Goal: Task Accomplishment & Management: Manage account settings

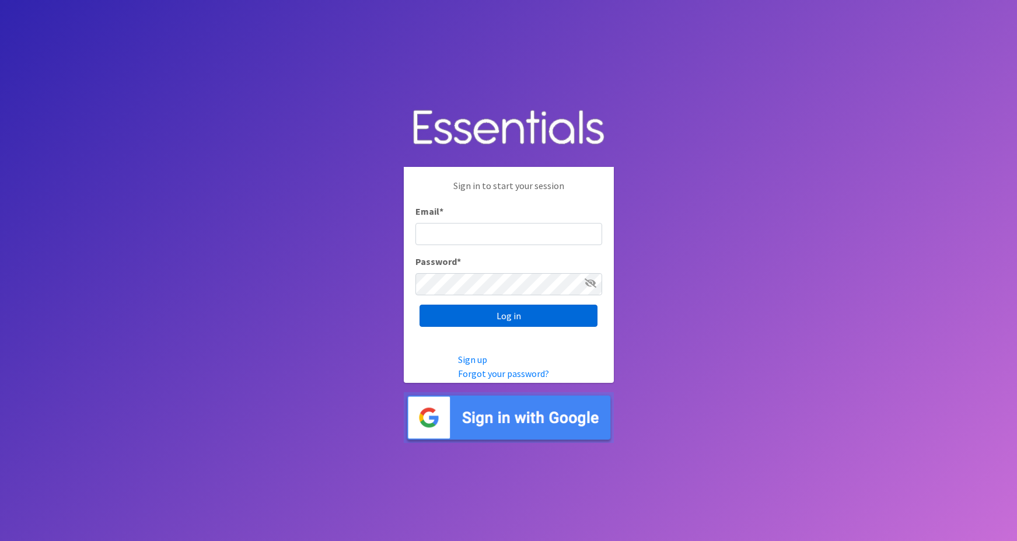
type input "maggie.schneemann@gmail.com"
click at [484, 315] on input "Log in" at bounding box center [509, 316] width 178 height 22
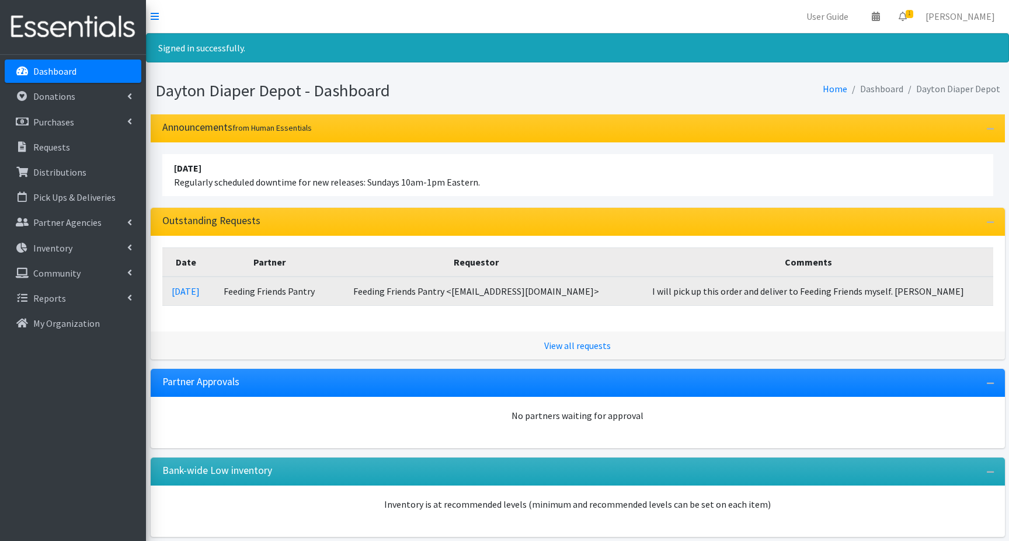
click at [287, 291] on td "Feeding Friends Pantry" at bounding box center [269, 291] width 119 height 29
click at [200, 291] on link "[DATE]" at bounding box center [186, 291] width 28 height 12
click at [200, 291] on link "09/29/2025" at bounding box center [186, 291] width 28 height 12
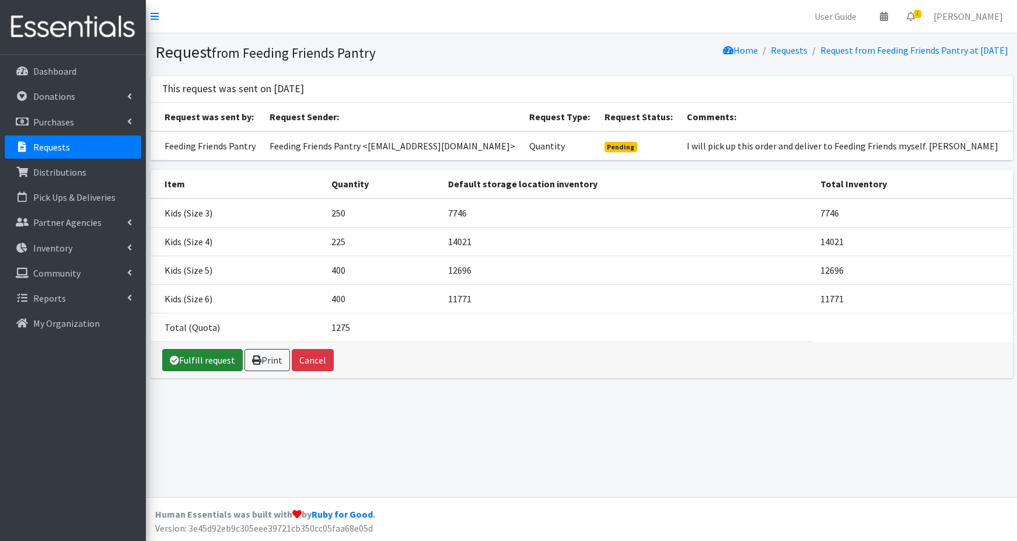
click at [204, 360] on link "Fulfill request" at bounding box center [202, 360] width 81 height 22
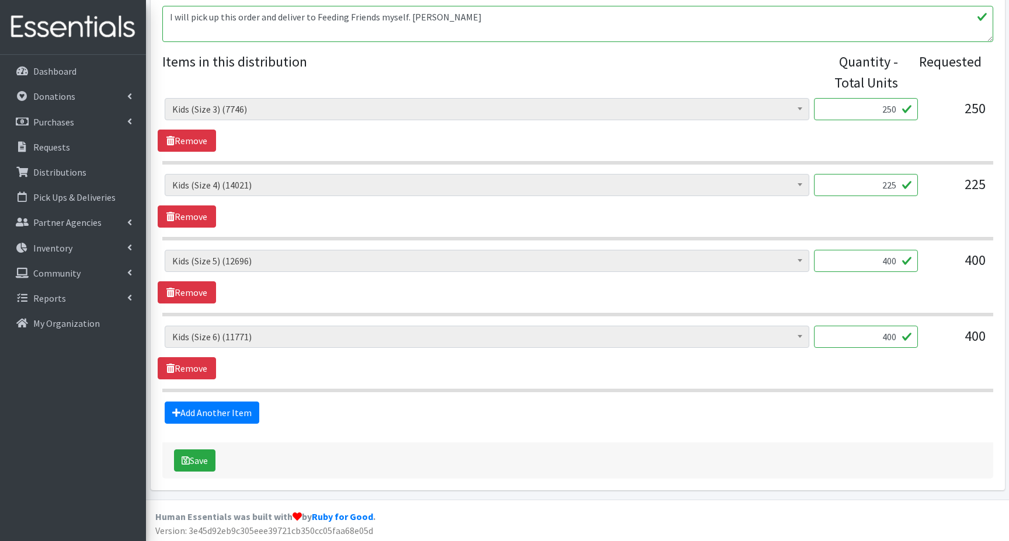
scroll to position [449, 0]
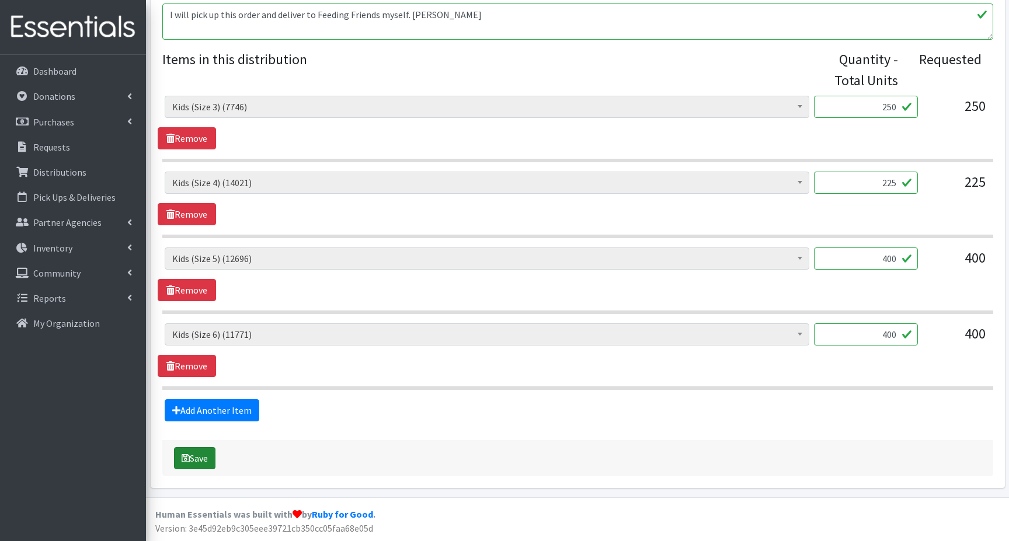
click at [200, 454] on button "Save" at bounding box center [194, 458] width 41 height 22
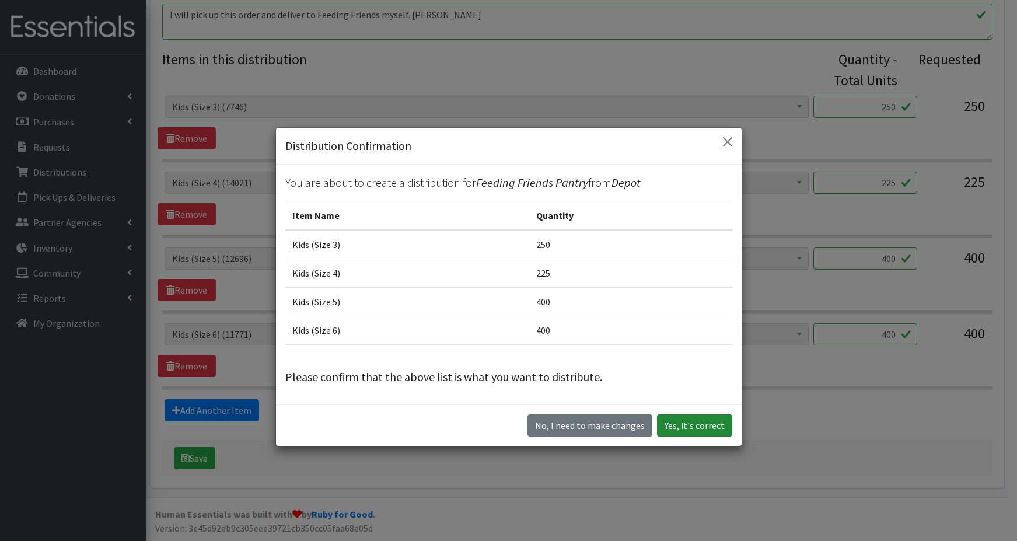
click at [671, 425] on button "Yes, it's correct" at bounding box center [694, 425] width 75 height 22
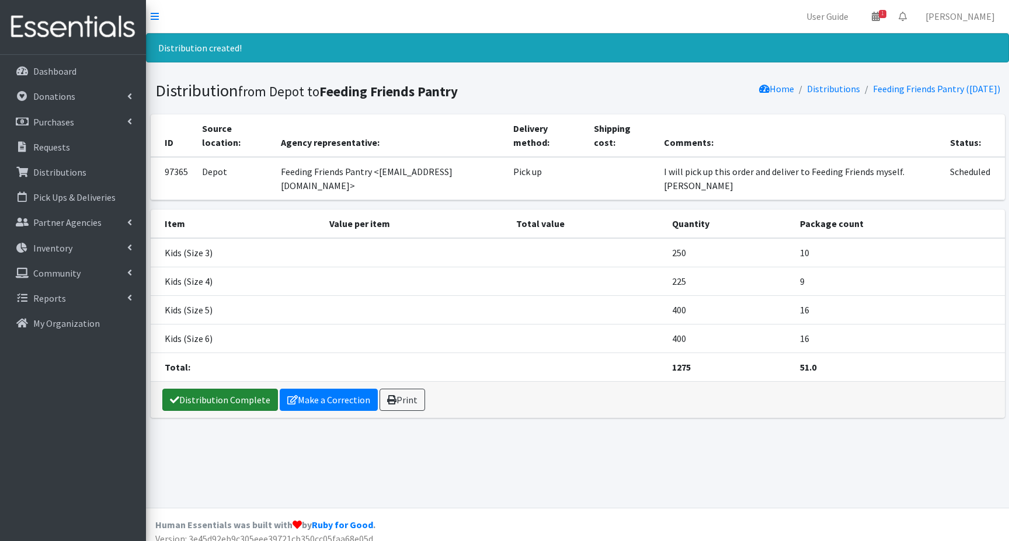
click at [225, 389] on link "Distribution Complete" at bounding box center [220, 400] width 116 height 22
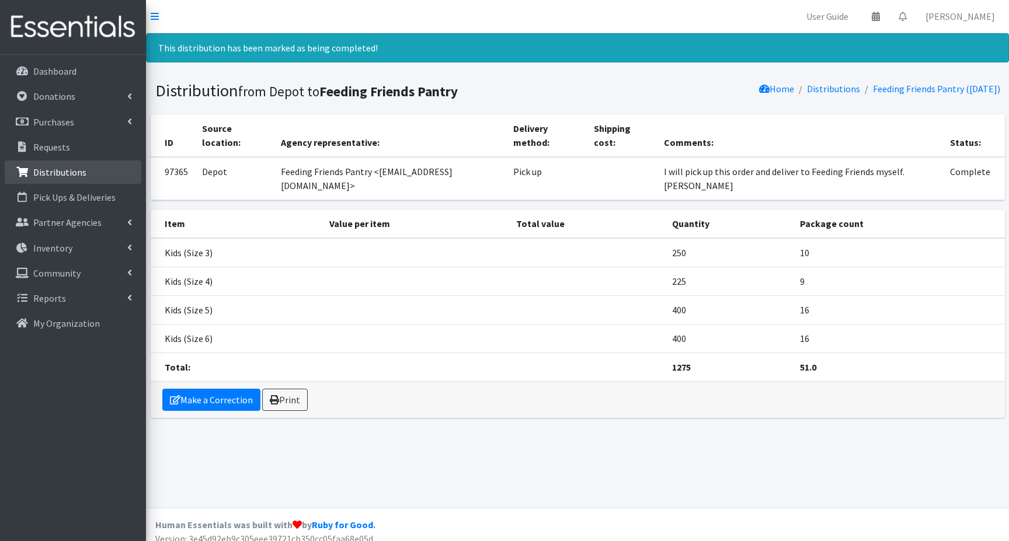
click at [62, 174] on p "Distributions" at bounding box center [59, 172] width 53 height 12
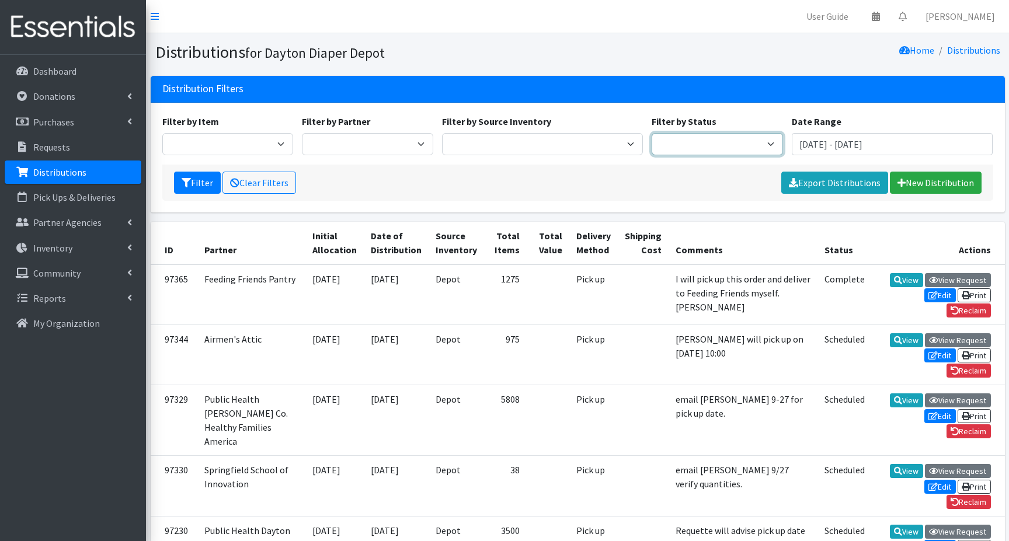
click at [769, 146] on select "Scheduled Complete" at bounding box center [716, 144] width 131 height 22
select select "5"
click at [651, 133] on select "Scheduled Complete" at bounding box center [716, 144] width 131 height 22
click at [187, 180] on icon "submit" at bounding box center [186, 182] width 9 height 9
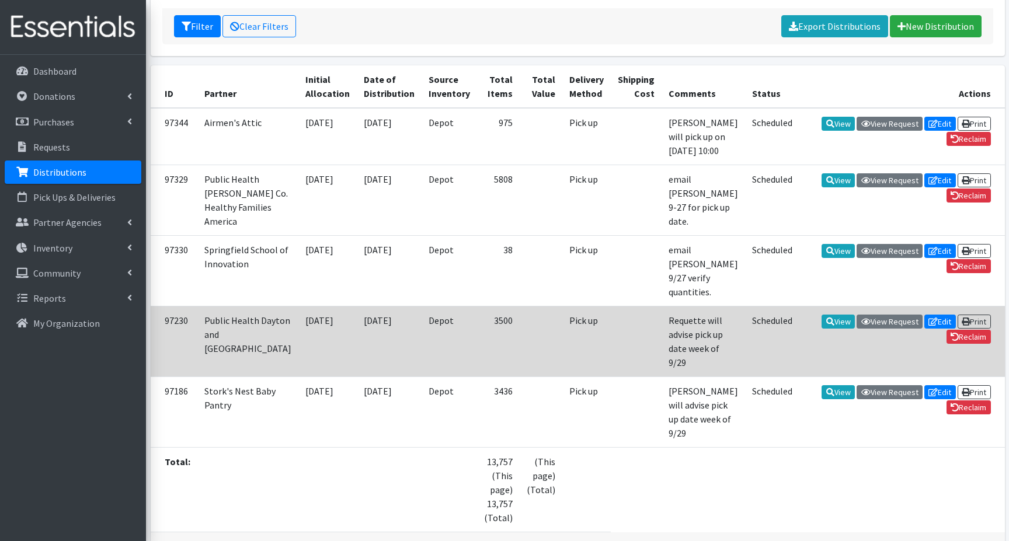
scroll to position [175, 0]
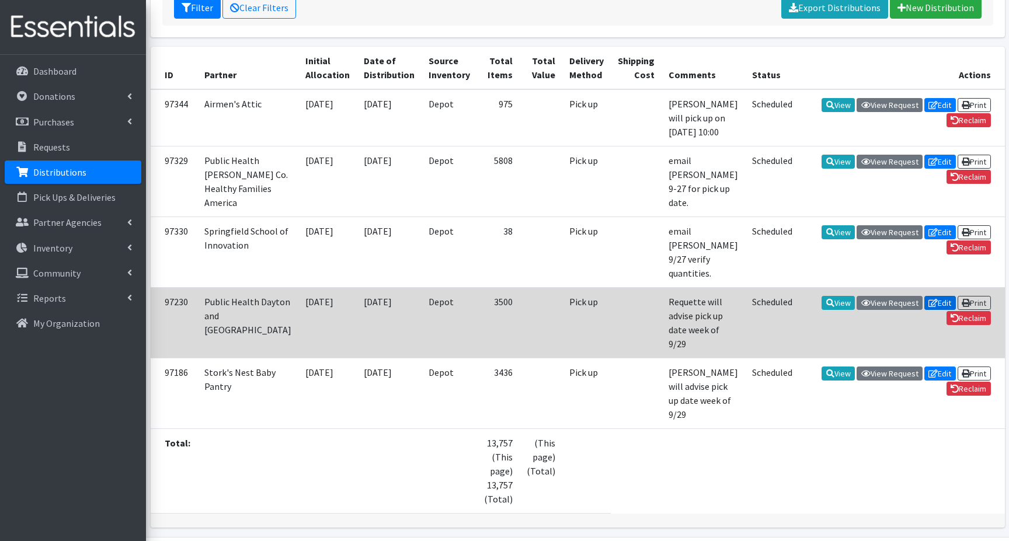
click at [932, 303] on icon at bounding box center [932, 303] width 9 height 8
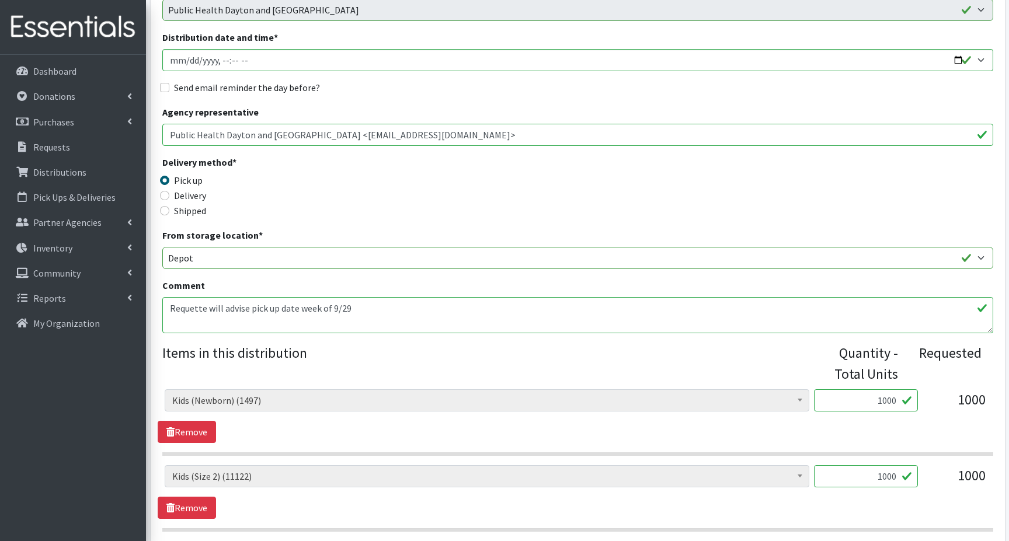
scroll to position [233, 0]
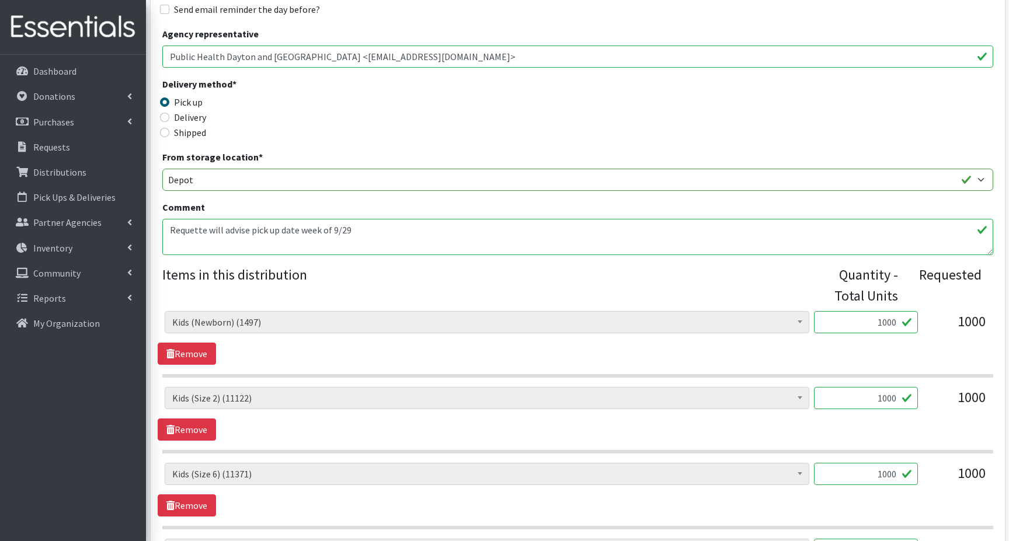
click at [378, 232] on textarea "Requette will advise pick up date week of 9/29" at bounding box center [577, 237] width 831 height 36
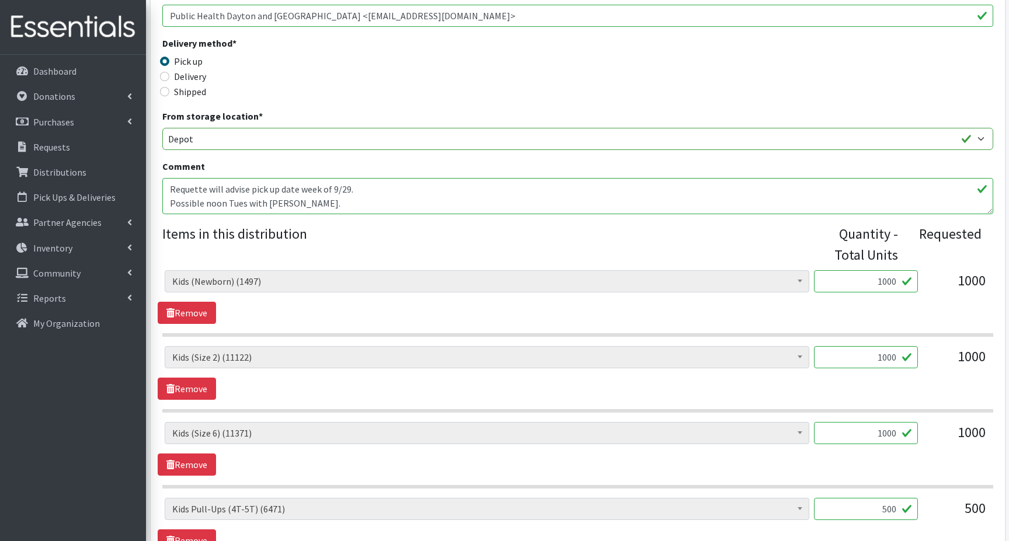
scroll to position [449, 0]
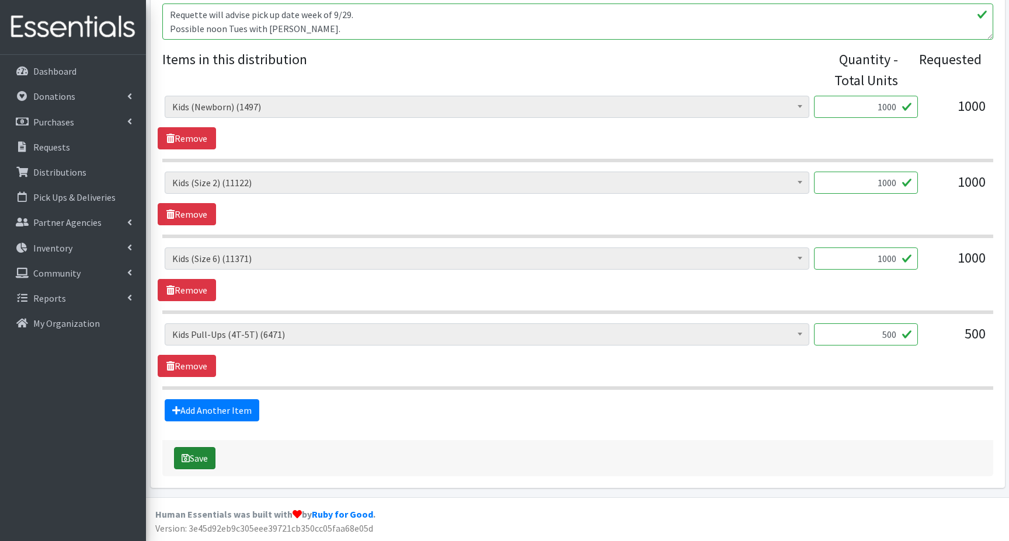
type textarea "Requette will advise pick up date week of 9/29. Possible noon Tues with [PERSON…"
click at [198, 461] on button "Save" at bounding box center [194, 458] width 41 height 22
click at [58, 170] on p "Distributions" at bounding box center [59, 172] width 53 height 12
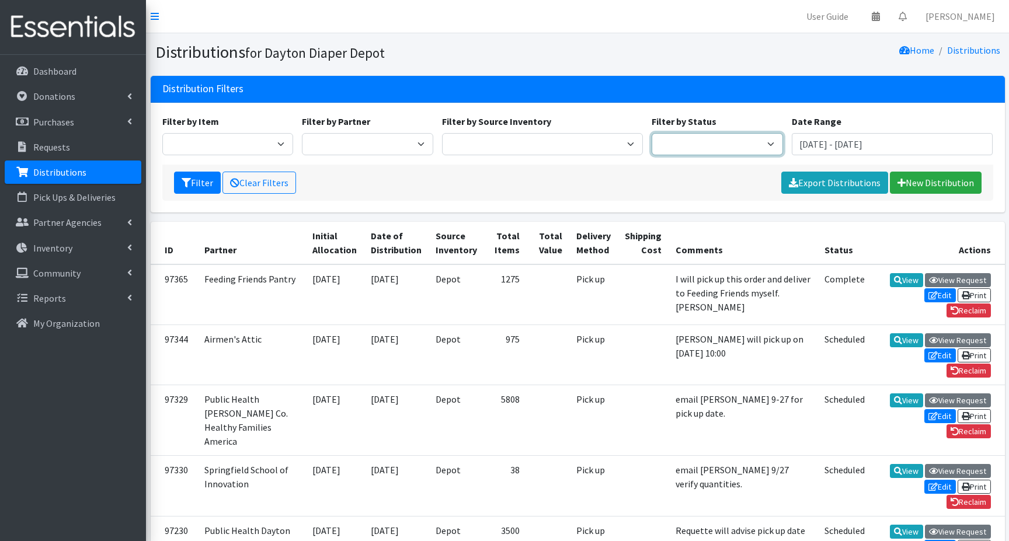
click at [759, 144] on select "Scheduled Complete" at bounding box center [716, 144] width 131 height 22
select select "5"
click at [651, 133] on select "Scheduled Complete" at bounding box center [716, 144] width 131 height 22
click at [191, 182] on button "Filter" at bounding box center [197, 183] width 47 height 22
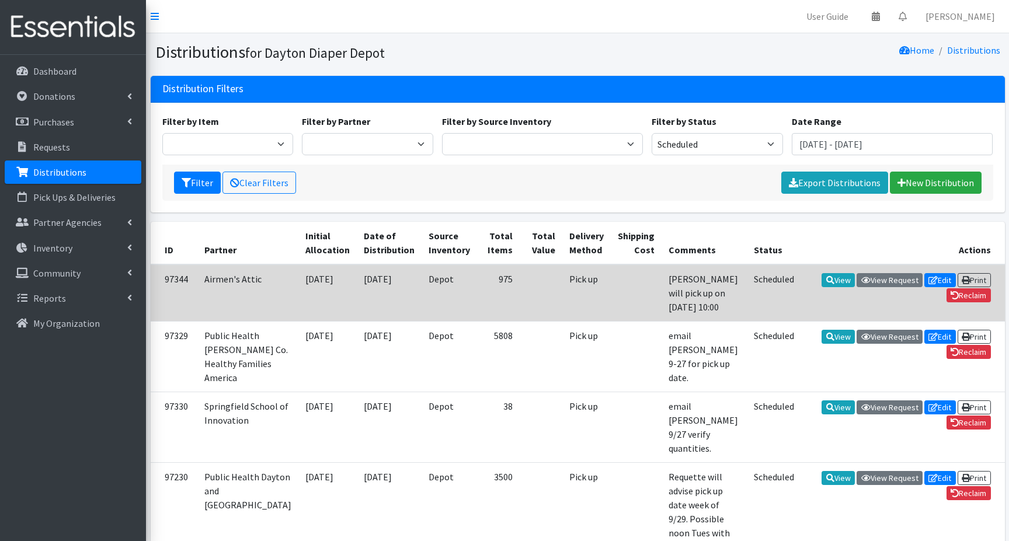
scroll to position [58, 0]
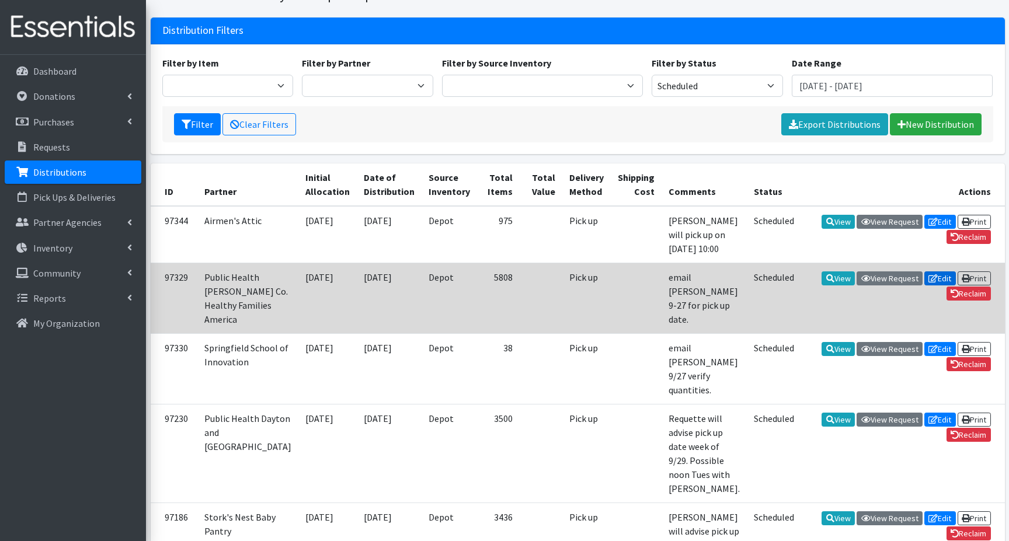
click at [935, 278] on link "Edit" at bounding box center [940, 278] width 32 height 14
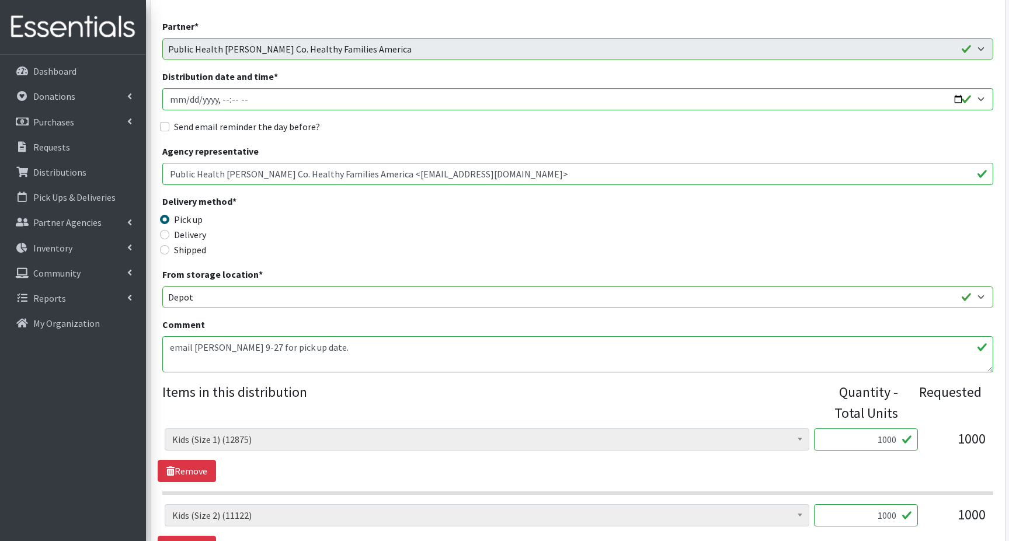
scroll to position [117, 0]
click at [372, 347] on textarea "email [PERSON_NAME] 9-27 for pick up date." at bounding box center [577, 354] width 831 height 36
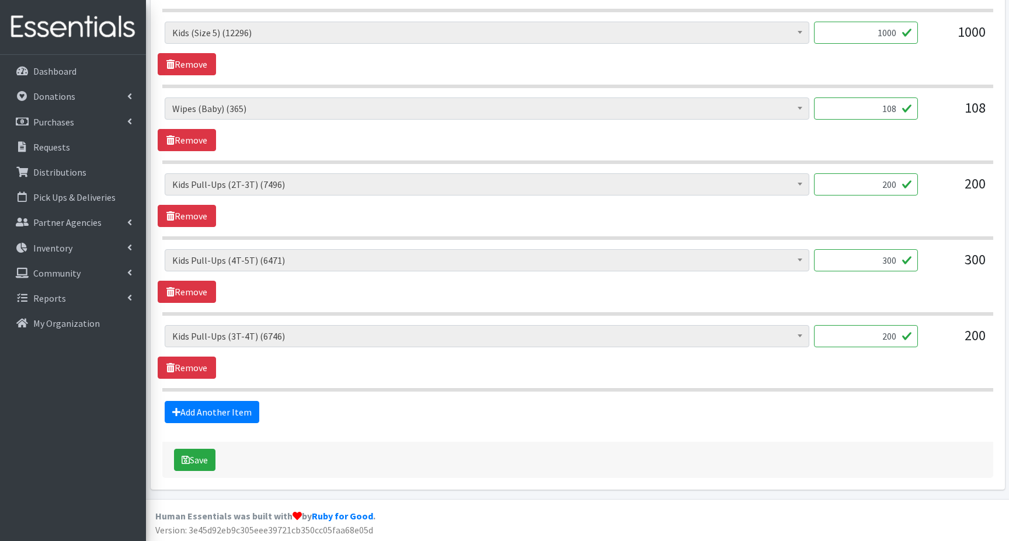
scroll to position [828, 0]
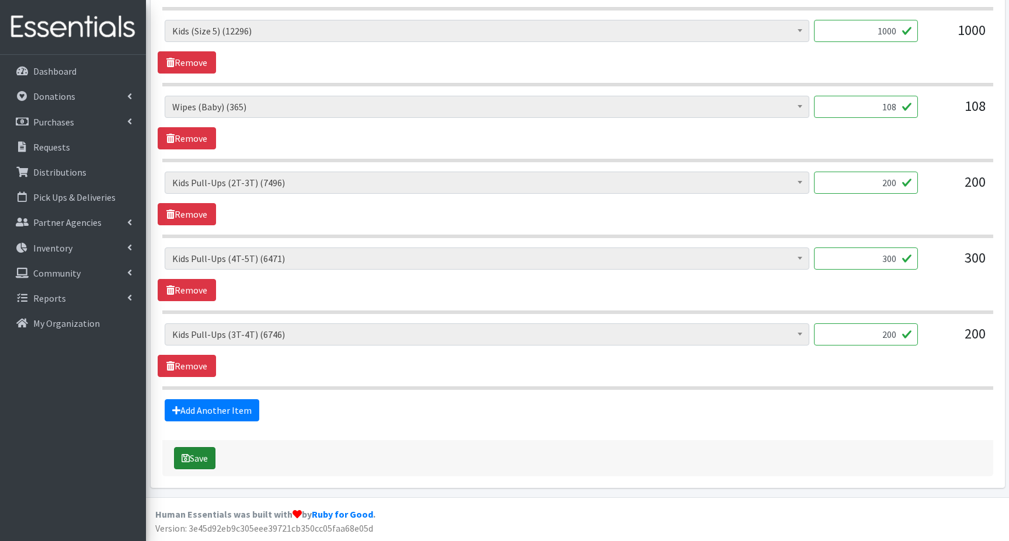
type textarea "email [PERSON_NAME] 9-27 for pick up date. Possible pick up Tues at noon with […"
click at [201, 458] on button "Save" at bounding box center [194, 458] width 41 height 22
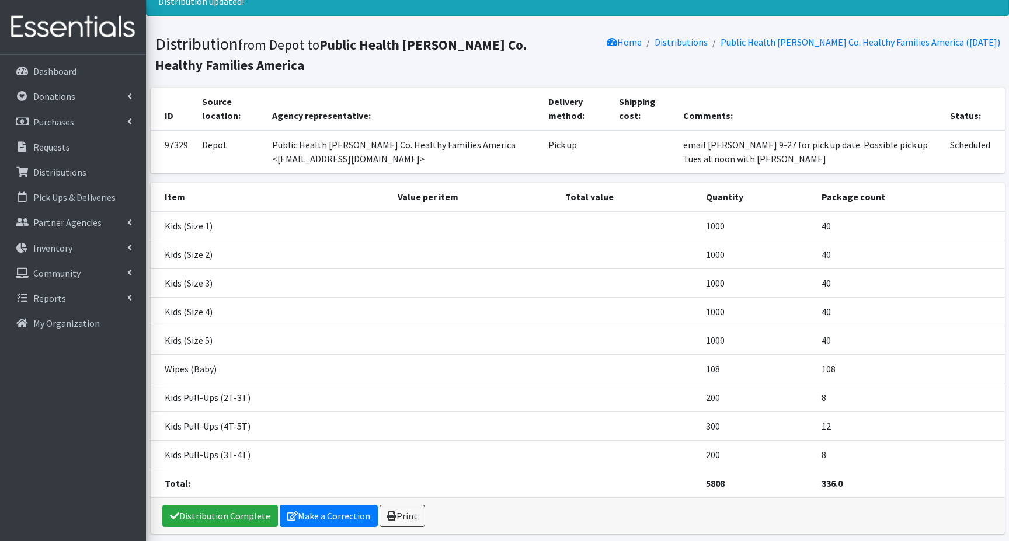
scroll to position [93, 0]
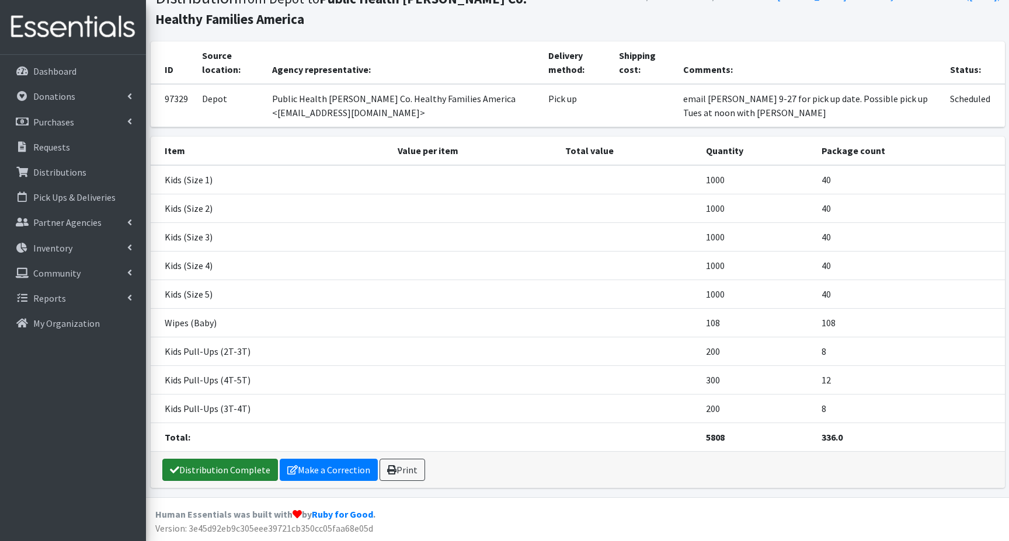
click at [218, 472] on link "Distribution Complete" at bounding box center [220, 470] width 116 height 22
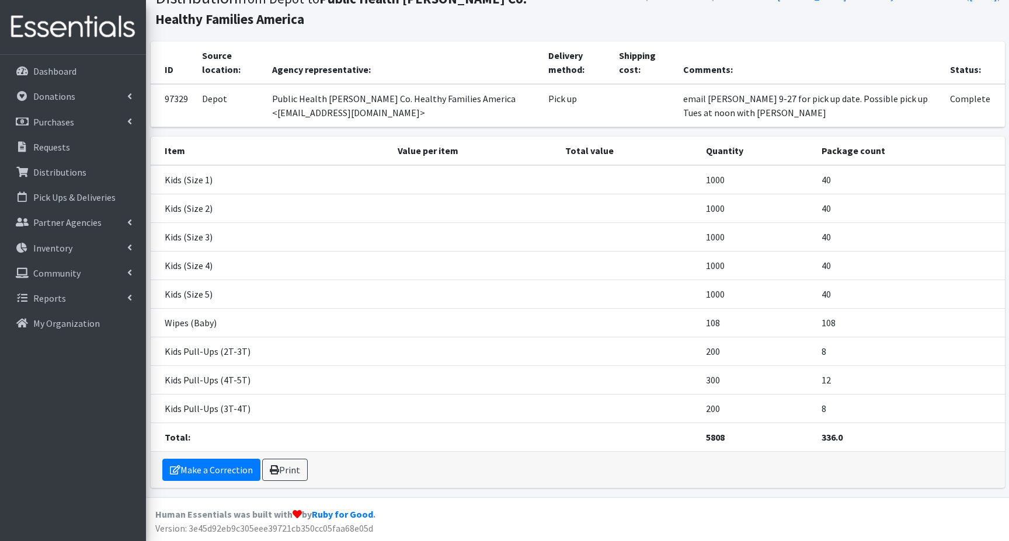
scroll to position [0, 0]
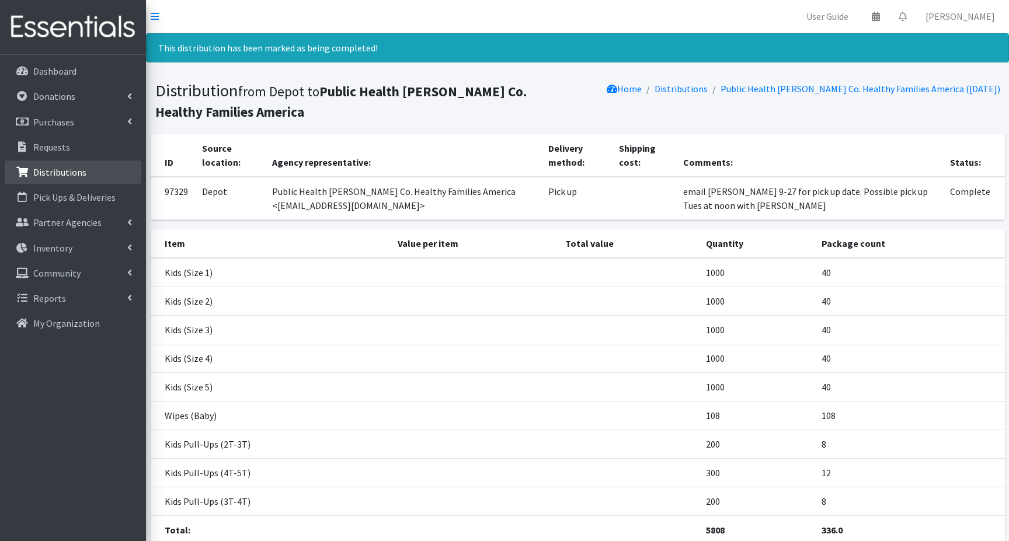
click at [42, 171] on p "Distributions" at bounding box center [59, 172] width 53 height 12
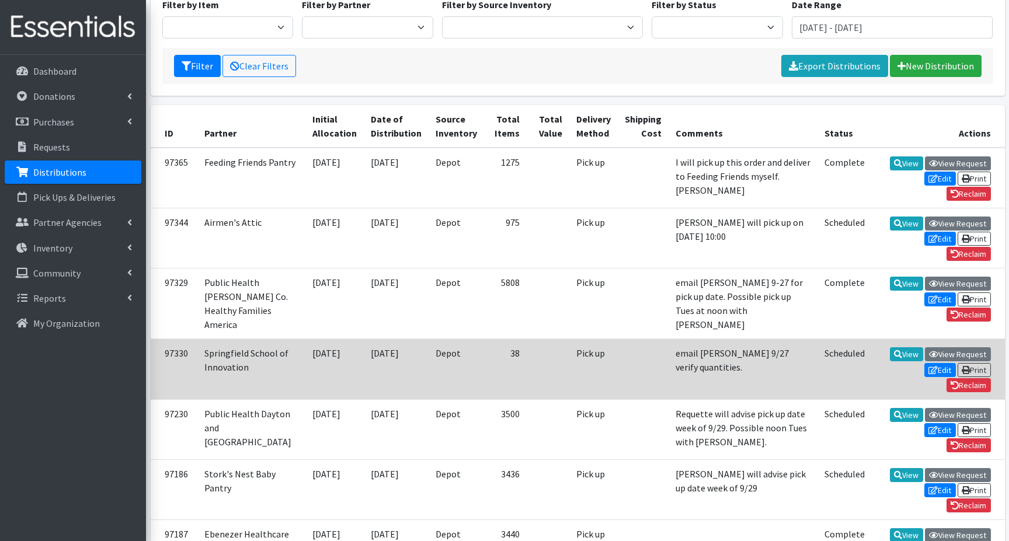
scroll to position [175, 0]
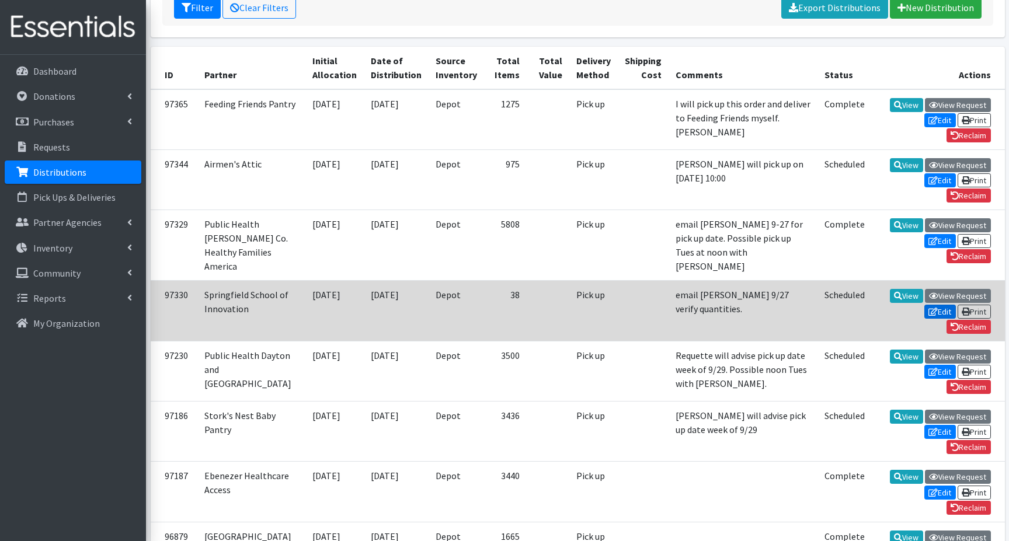
click at [932, 316] on icon at bounding box center [932, 312] width 9 height 8
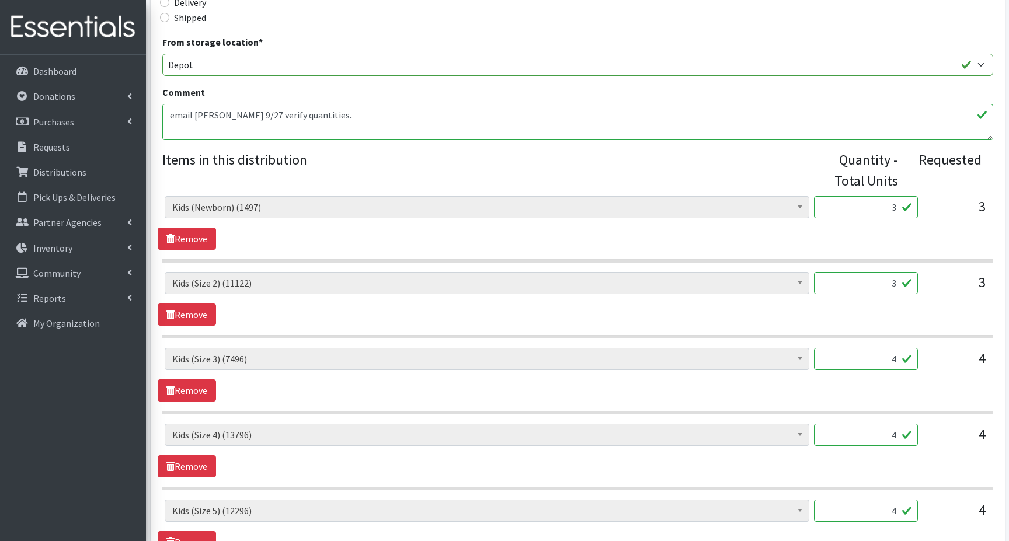
scroll to position [350, 0]
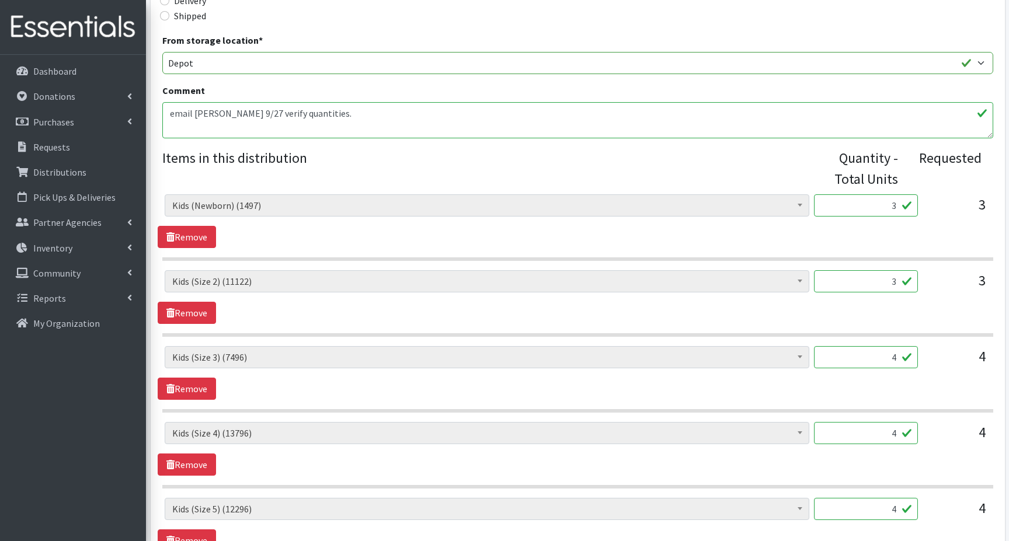
click at [878, 205] on input "3" at bounding box center [866, 205] width 104 height 22
type input "75"
click at [885, 282] on input "3" at bounding box center [866, 281] width 104 height 22
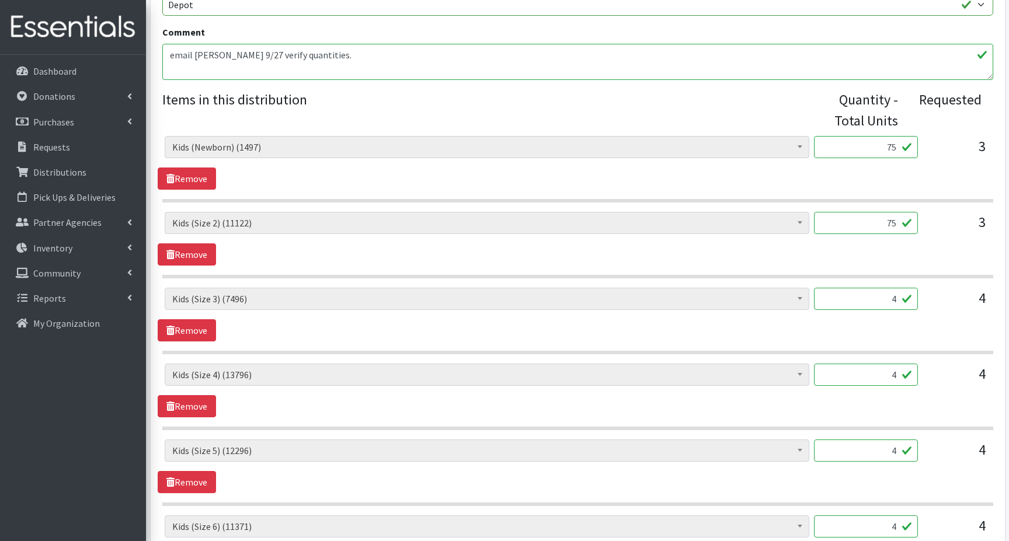
type input "75"
click at [878, 296] on input "4" at bounding box center [866, 299] width 104 height 22
type input "4"
type input "100"
click at [876, 372] on input "4" at bounding box center [866, 375] width 104 height 22
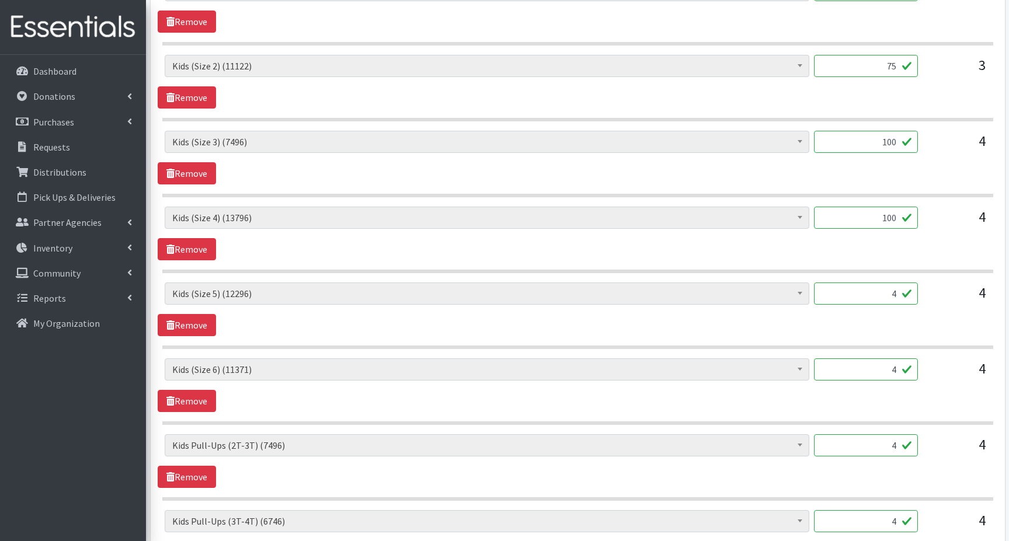
scroll to position [584, 0]
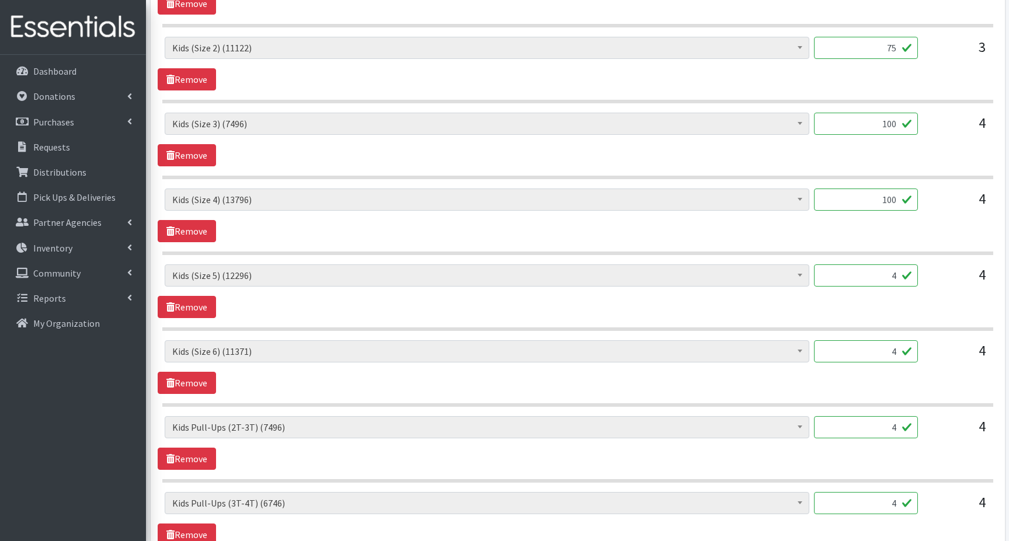
type input "100"
click at [874, 273] on input "4" at bounding box center [866, 275] width 104 height 22
type input "100"
click at [880, 350] on input "4" at bounding box center [866, 351] width 104 height 22
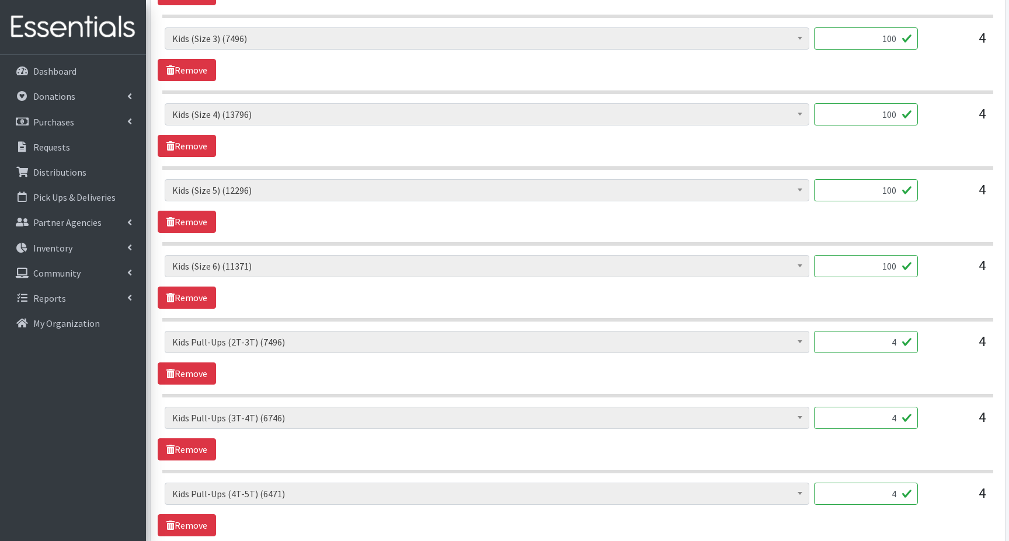
scroll to position [700, 0]
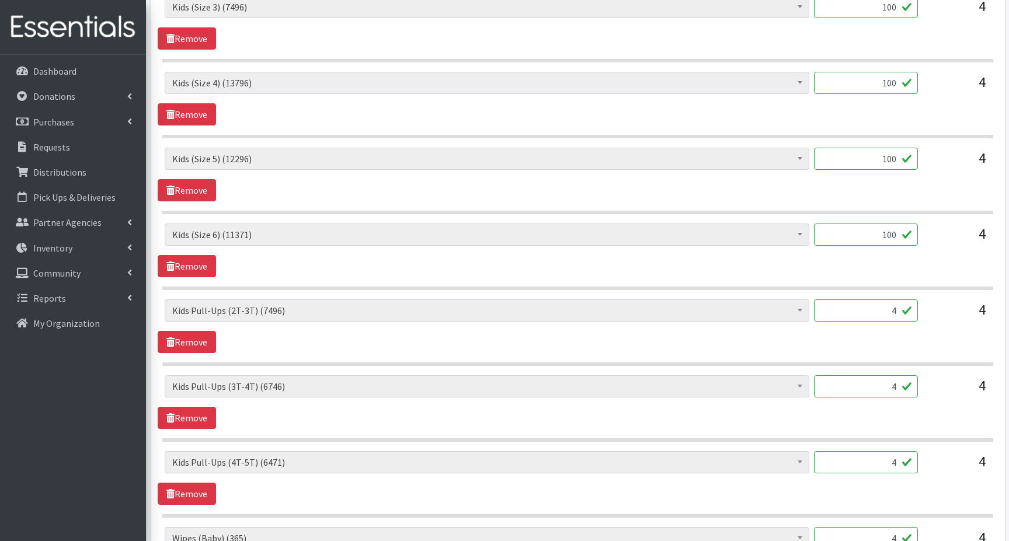
type input "100"
drag, startPoint x: 878, startPoint y: 308, endPoint x: 870, endPoint y: 324, distance: 18.0
click at [878, 314] on input "4" at bounding box center [866, 310] width 104 height 22
type input "100"
click at [876, 383] on input "4" at bounding box center [866, 386] width 104 height 22
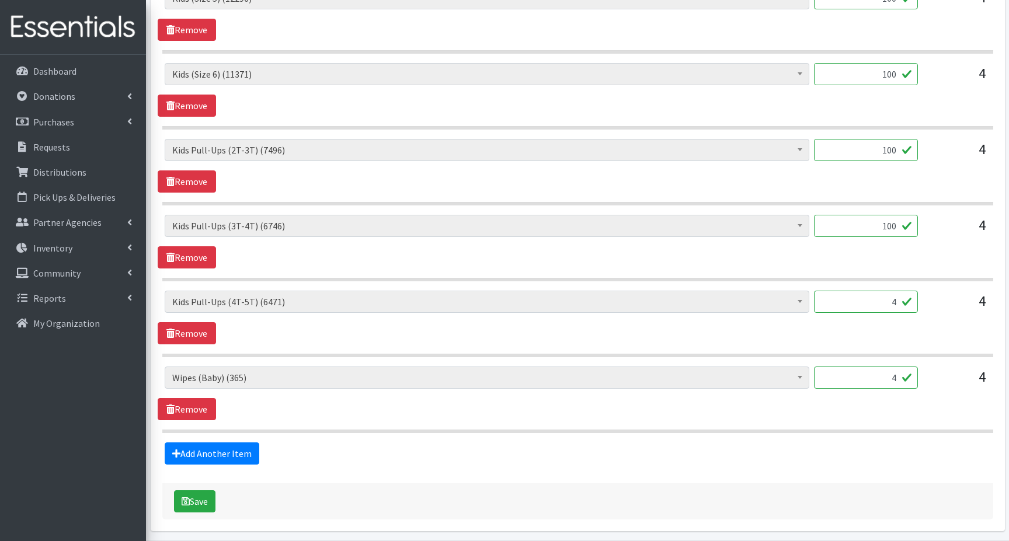
scroll to position [875, 0]
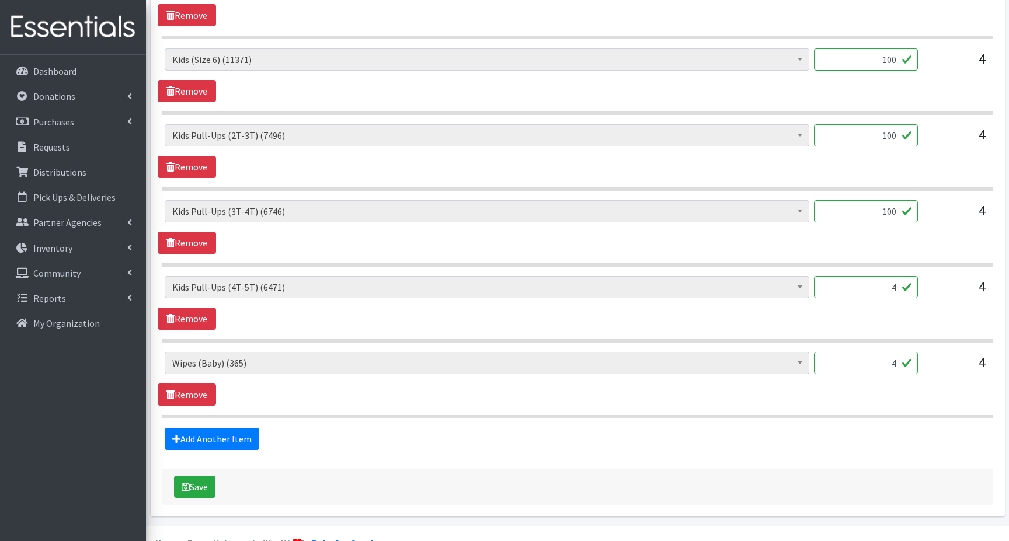
type input "100"
click at [881, 290] on input "4" at bounding box center [866, 287] width 104 height 22
type input "100"
click at [865, 365] on input "4" at bounding box center [866, 363] width 104 height 22
type input "4"
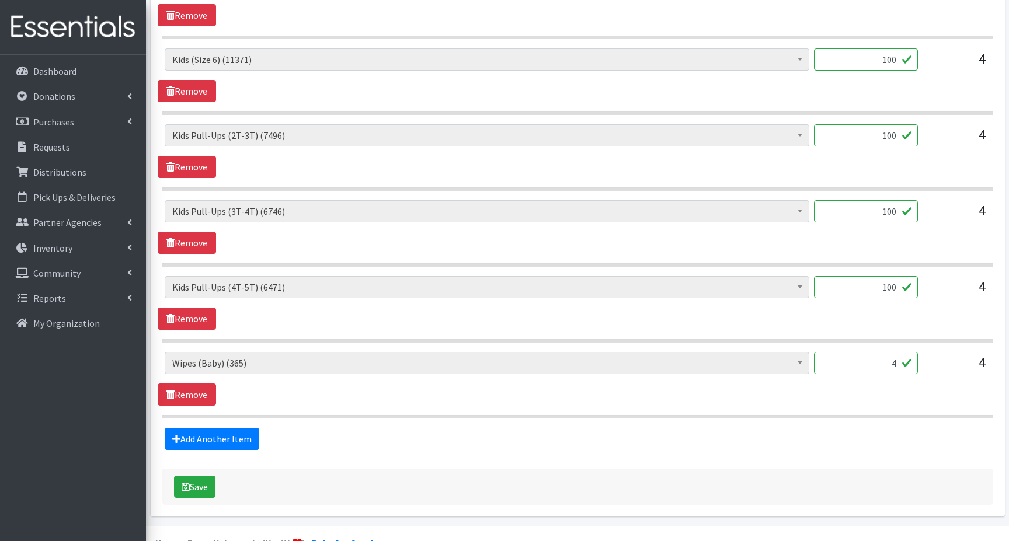
drag, startPoint x: 447, startPoint y: 446, endPoint x: 435, endPoint y: 446, distance: 12.3
click at [445, 446] on div "Add Another Item" at bounding box center [577, 439] width 839 height 22
click at [196, 486] on button "Save" at bounding box center [194, 487] width 41 height 22
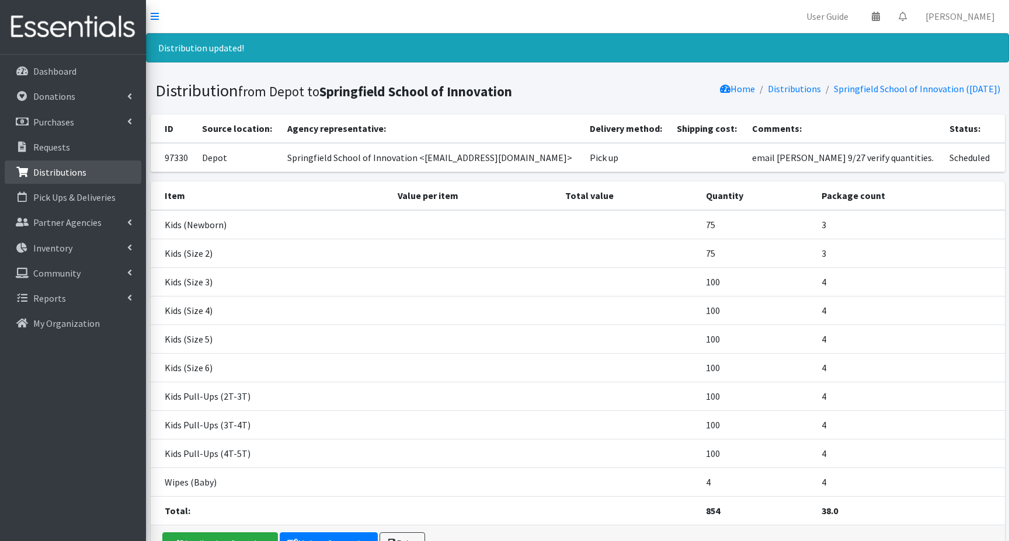
click at [67, 174] on p "Distributions" at bounding box center [59, 172] width 53 height 12
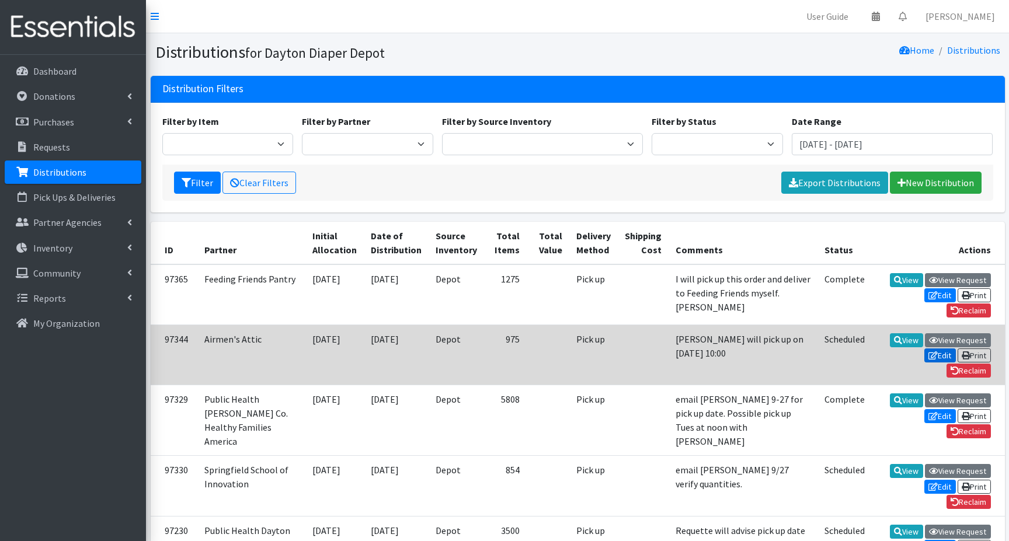
click at [933, 351] on icon at bounding box center [932, 355] width 9 height 8
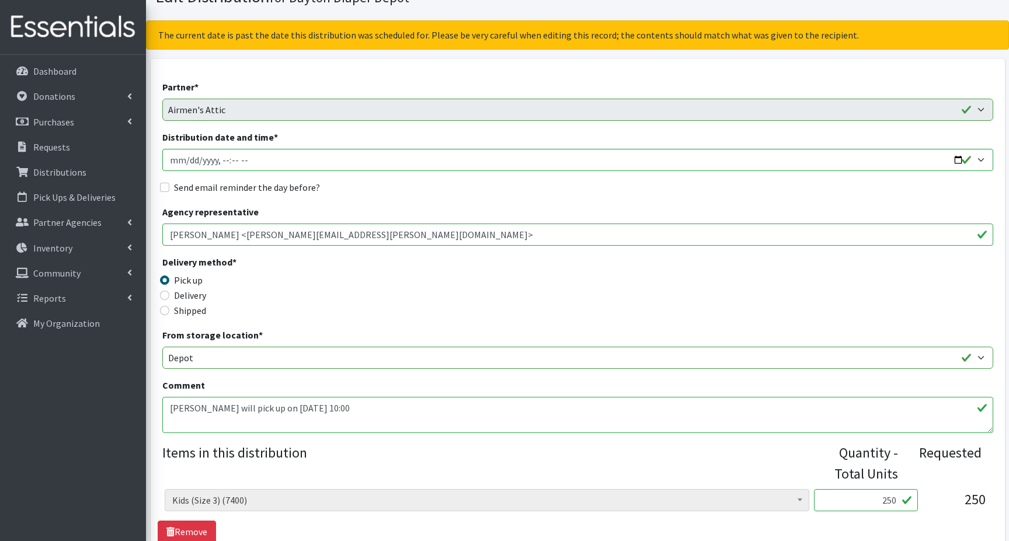
scroll to position [117, 0]
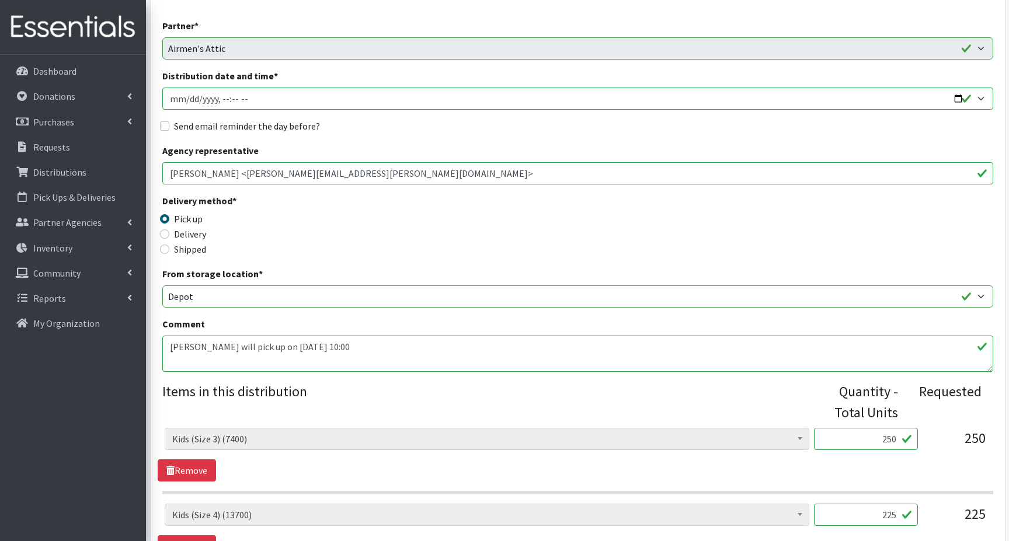
drag, startPoint x: 311, startPoint y: 340, endPoint x: 327, endPoint y: 354, distance: 21.5
click at [315, 342] on textarea "[PERSON_NAME] will pick up on [DATE] 10:00" at bounding box center [577, 354] width 831 height 36
type textarea "[PERSON_NAME] will pick up on [DATE] 10:00."
click at [63, 169] on p "Distributions" at bounding box center [59, 172] width 53 height 12
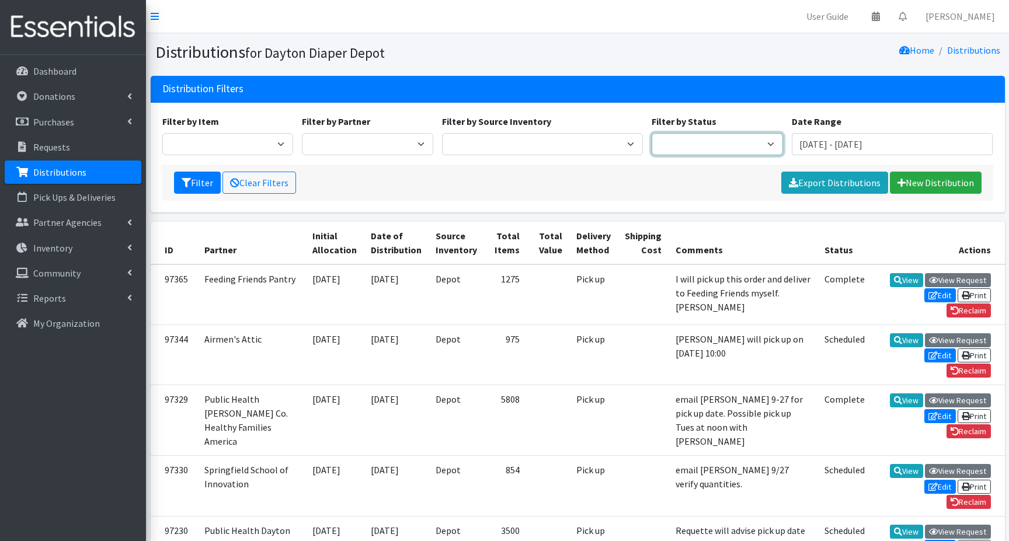
click at [764, 142] on select "Scheduled Complete" at bounding box center [716, 144] width 131 height 22
select select "5"
click at [651, 133] on select "Scheduled Complete" at bounding box center [716, 144] width 131 height 22
click at [200, 178] on button "Filter" at bounding box center [197, 183] width 47 height 22
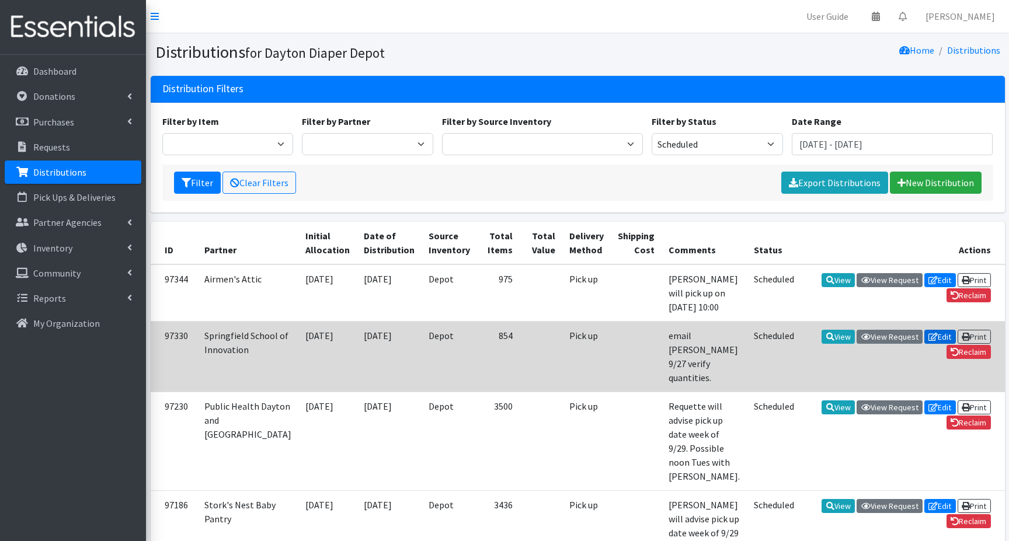
click at [936, 334] on link "Edit" at bounding box center [940, 337] width 32 height 14
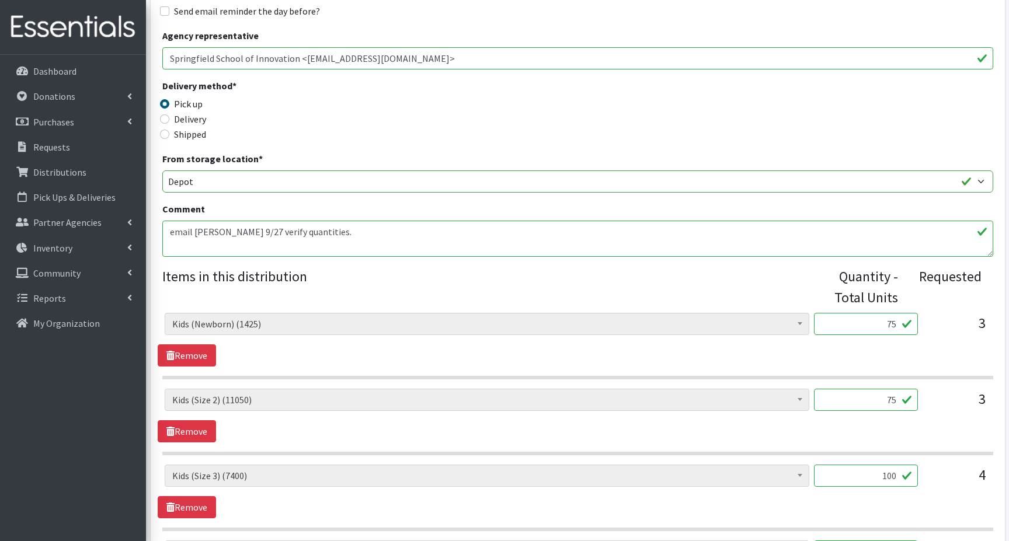
scroll to position [233, 0]
drag, startPoint x: 306, startPoint y: 228, endPoint x: 339, endPoint y: 240, distance: 35.5
click at [309, 232] on textarea "email Lee 9/27 verify quantities." at bounding box center [577, 237] width 831 height 36
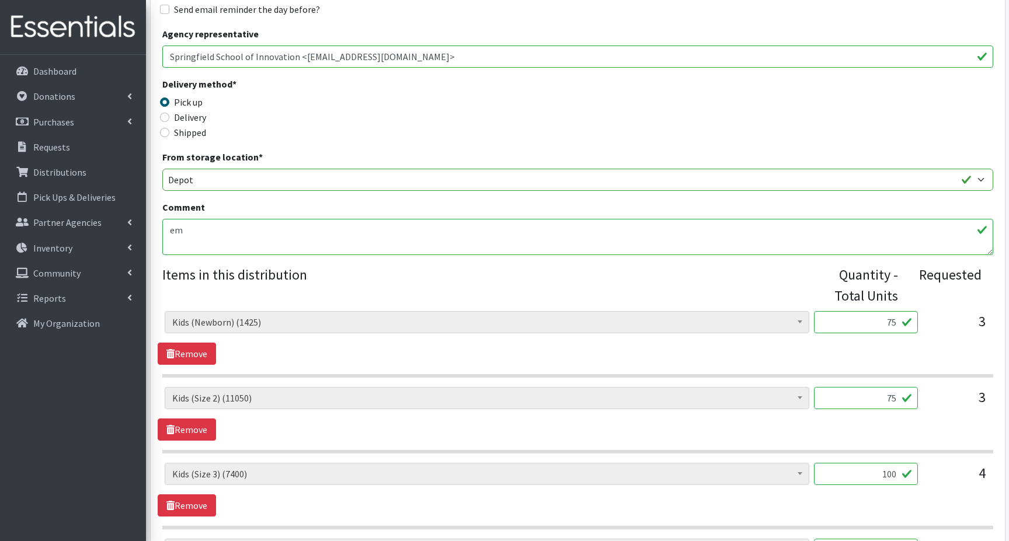
type textarea "e"
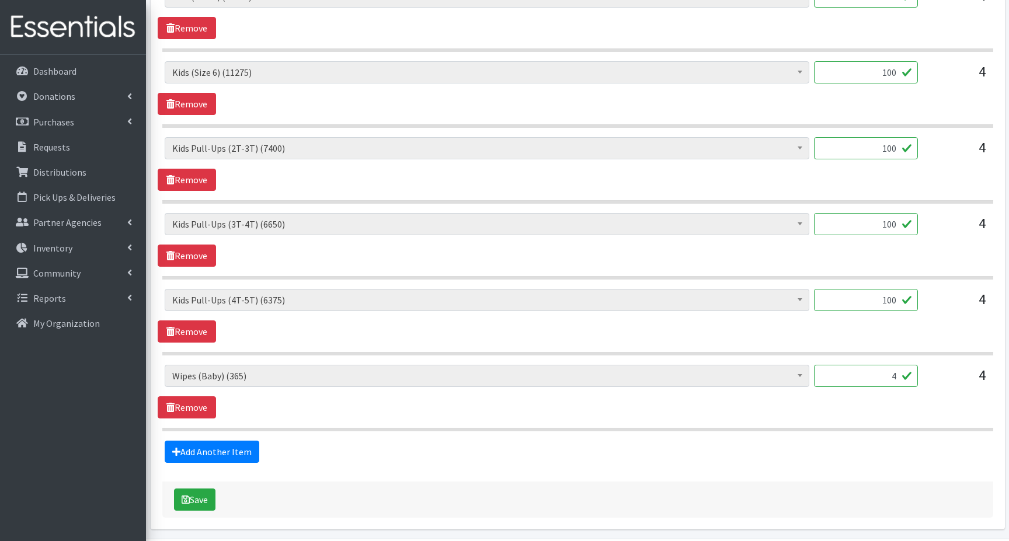
scroll to position [875, 0]
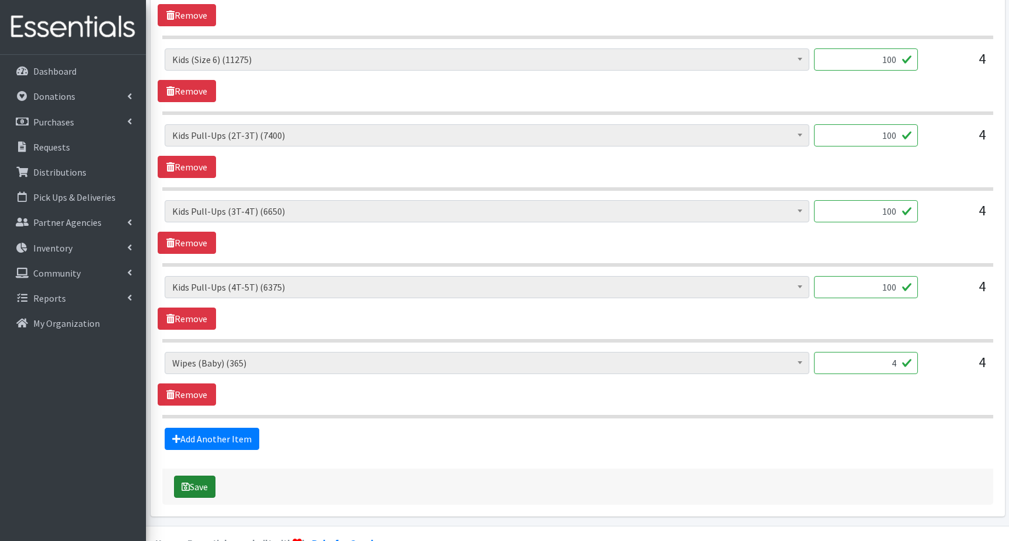
type textarea "Lee pick up Thurs 10/2 at 4pm"
click at [191, 489] on button "Save" at bounding box center [194, 487] width 41 height 22
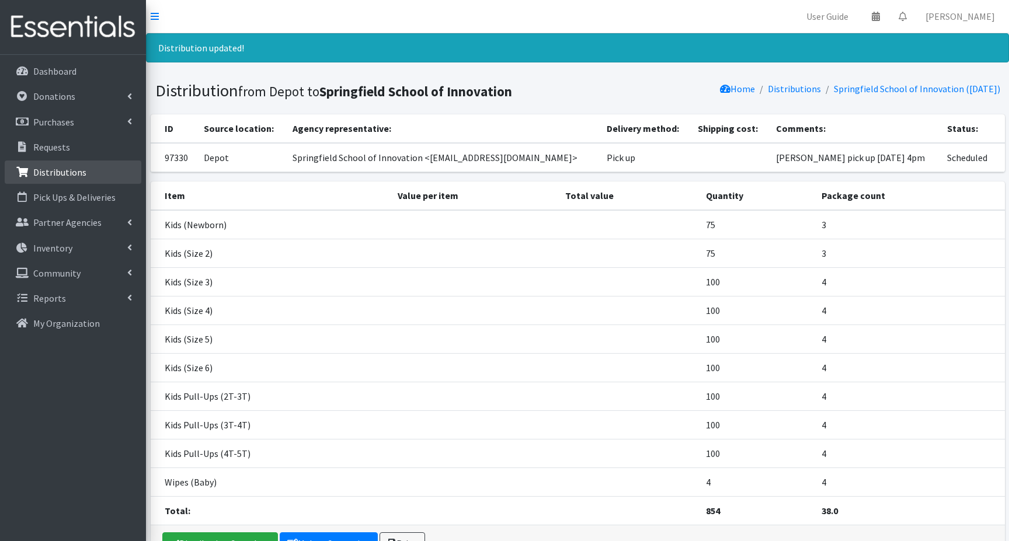
click at [68, 172] on p "Distributions" at bounding box center [59, 172] width 53 height 12
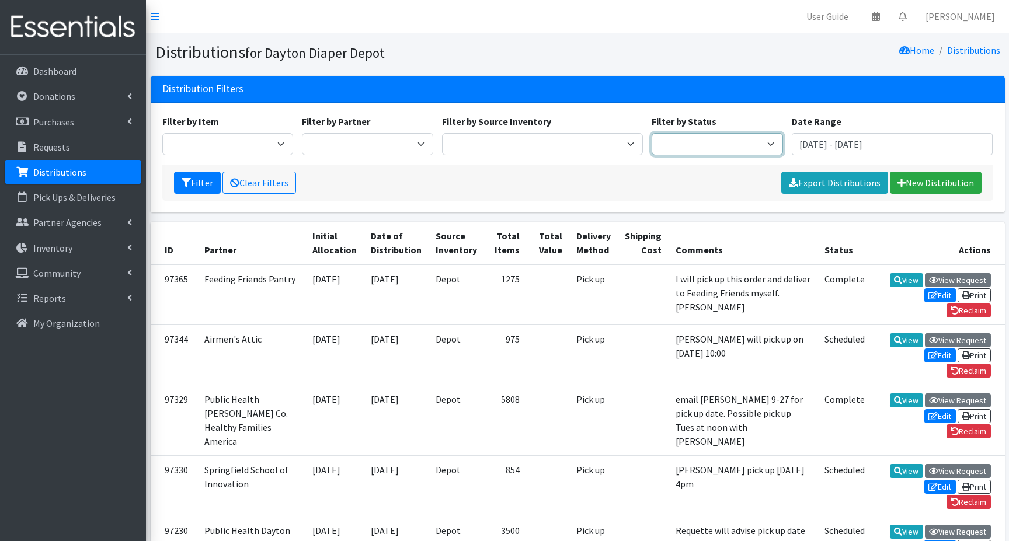
click at [708, 146] on select "Scheduled Complete" at bounding box center [716, 144] width 131 height 22
select select "5"
click at [651, 133] on select "Scheduled Complete" at bounding box center [716, 144] width 131 height 22
click at [190, 182] on icon "submit" at bounding box center [186, 182] width 9 height 9
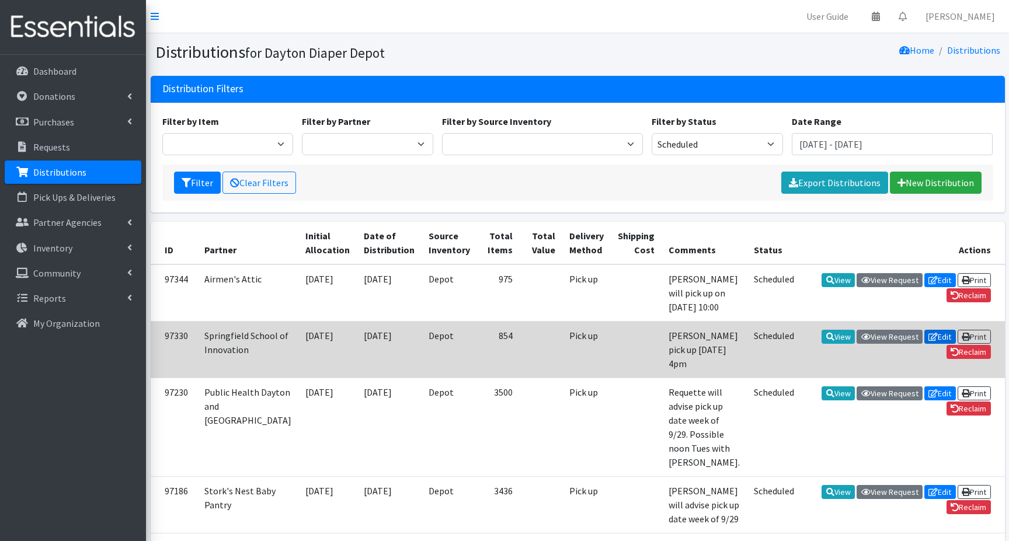
click at [939, 336] on link "Edit" at bounding box center [940, 337] width 32 height 14
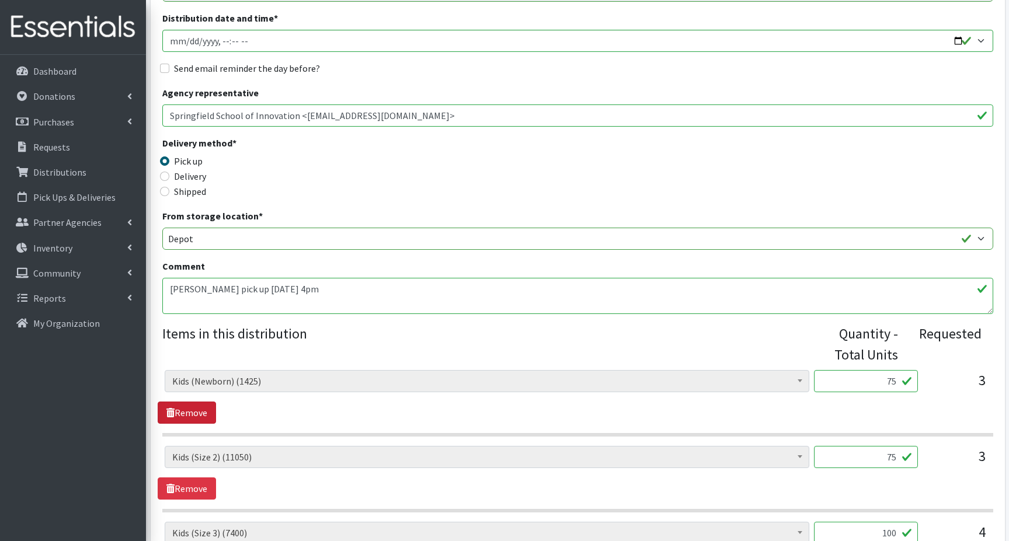
scroll to position [175, 0]
click at [309, 291] on textarea "Lee pick up Thurs 10/2 at 4pm" at bounding box center [577, 295] width 831 height 36
drag, startPoint x: 285, startPoint y: 287, endPoint x: 400, endPoint y: 332, distance: 122.7
click at [287, 287] on textarea "Lee pick up Thurs 10/2 at 4pm" at bounding box center [577, 295] width 831 height 36
click at [429, 290] on textarea "Lee pick up Thurs 10/2 at 4pm" at bounding box center [577, 295] width 831 height 36
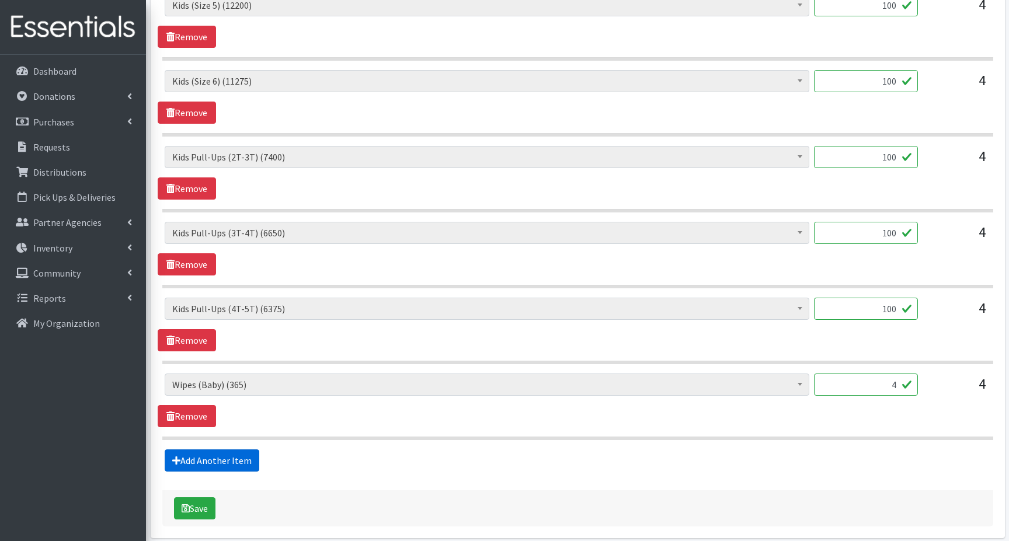
scroll to position [875, 0]
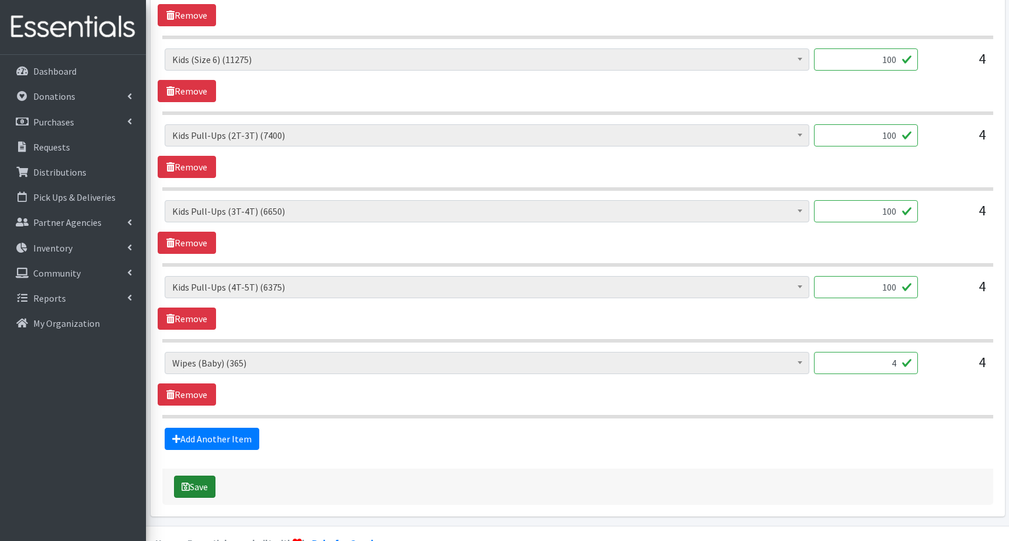
type textarea "Lee pick up Thurs 10/2 at 4pm. Mary Beth?"
click at [190, 489] on button "Save" at bounding box center [194, 487] width 41 height 22
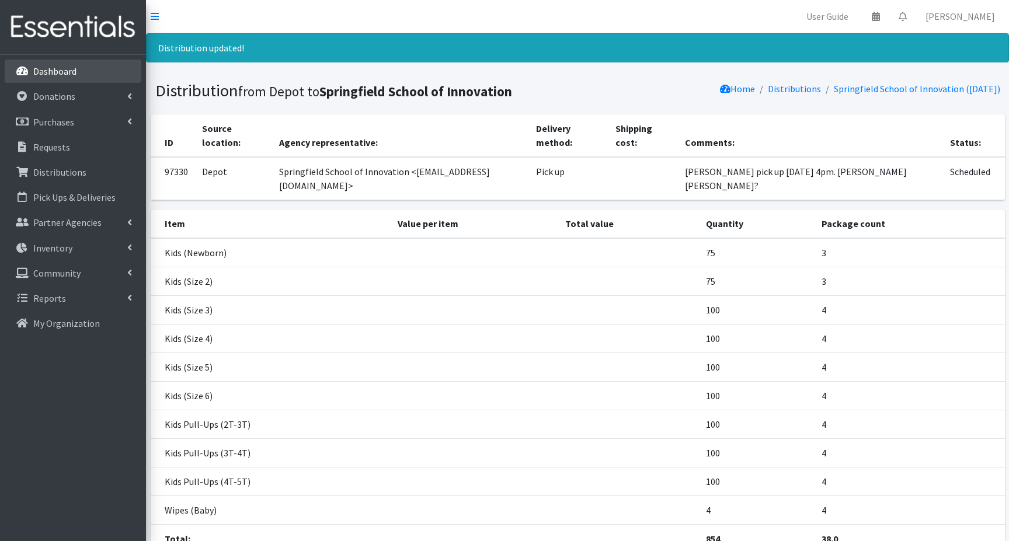
click at [57, 67] on p "Dashboard" at bounding box center [54, 71] width 43 height 12
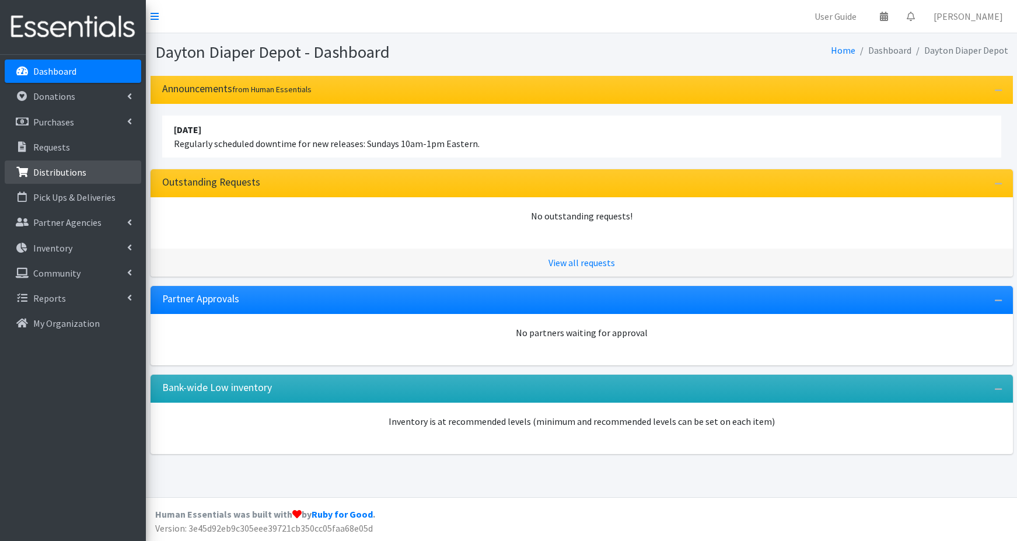
click at [57, 173] on p "Distributions" at bounding box center [59, 172] width 53 height 12
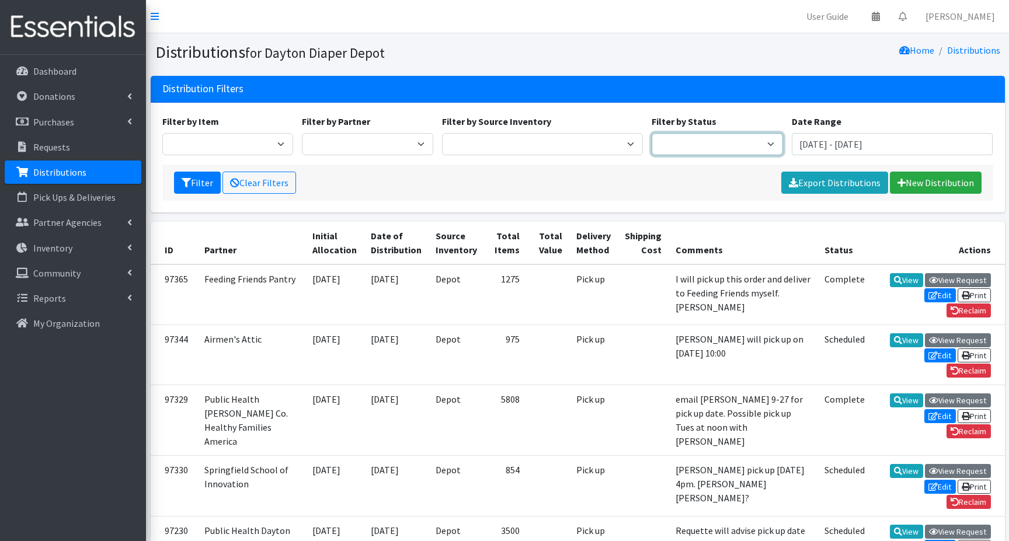
click at [769, 141] on select "Scheduled Complete" at bounding box center [716, 144] width 131 height 22
select select "5"
click at [651, 133] on select "Scheduled Complete" at bounding box center [716, 144] width 131 height 22
click at [197, 179] on button "Filter" at bounding box center [197, 183] width 47 height 22
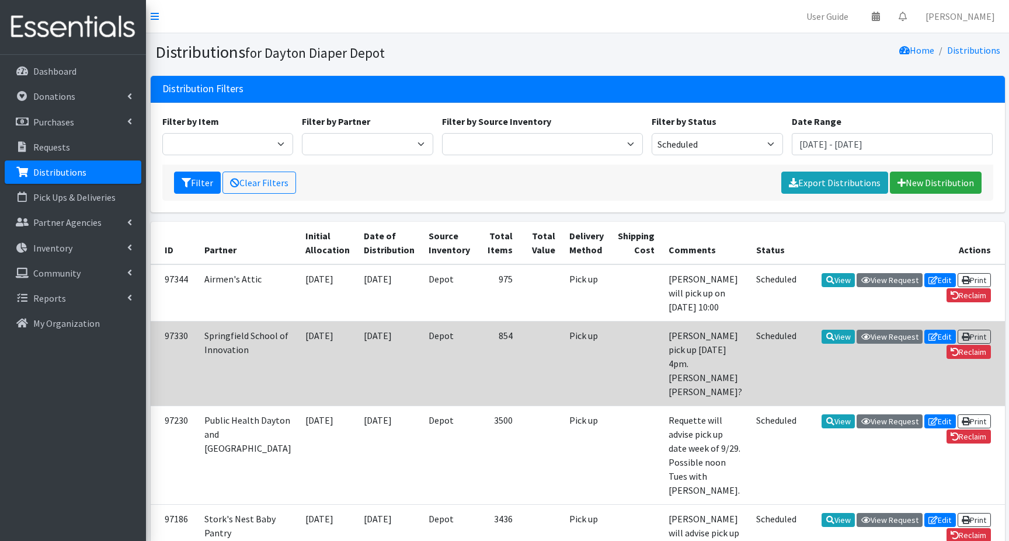
scroll to position [58, 0]
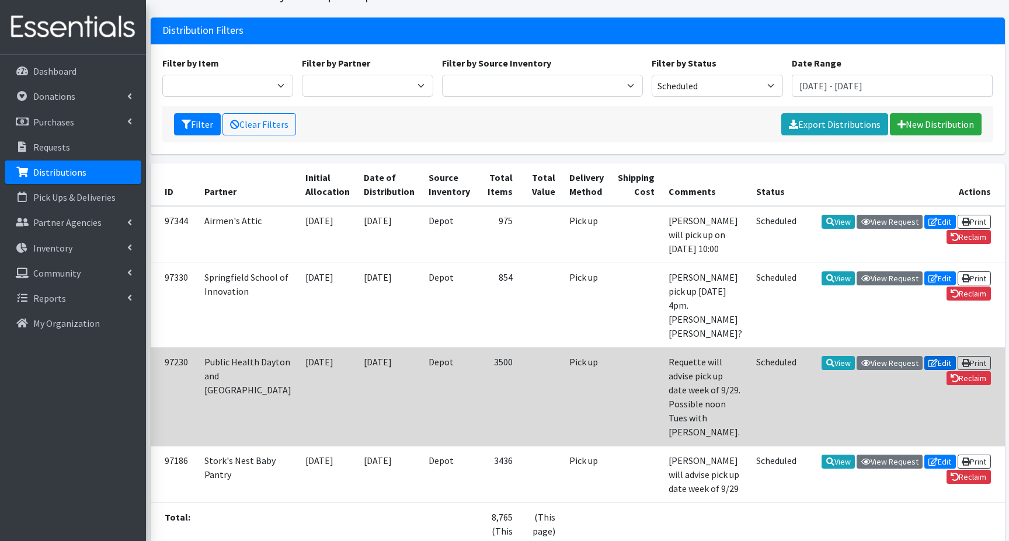
click at [937, 356] on link "Edit" at bounding box center [940, 363] width 32 height 14
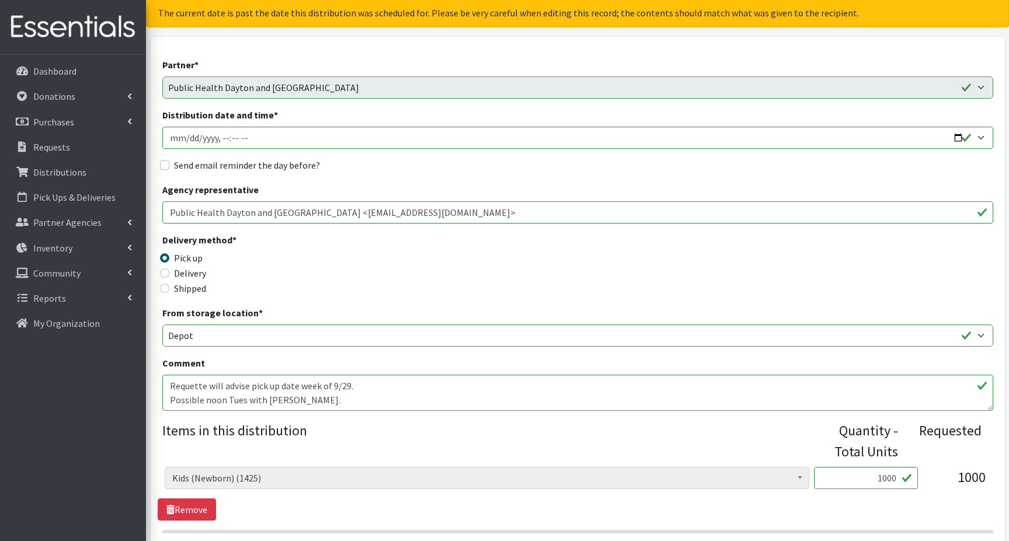
scroll to position [117, 0]
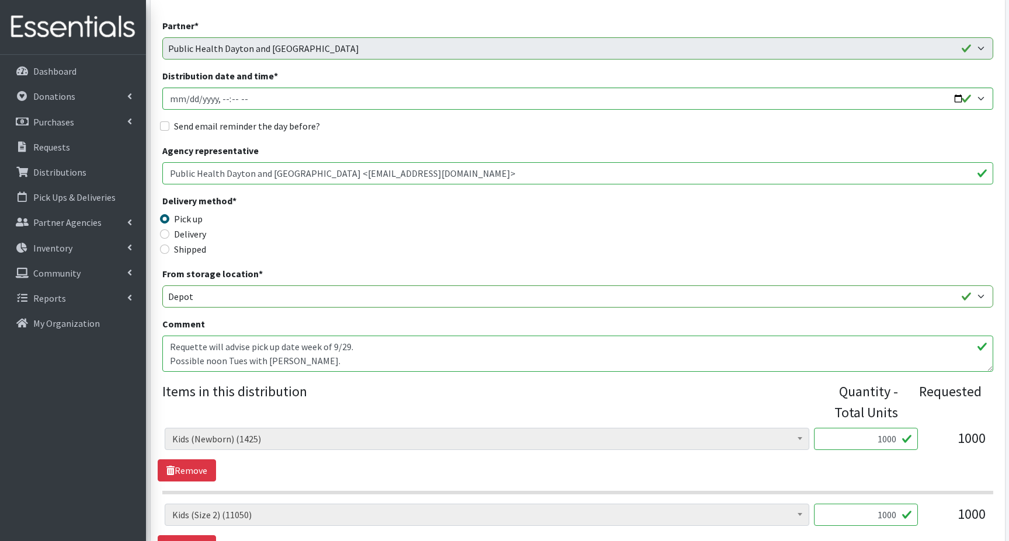
drag, startPoint x: 205, startPoint y: 344, endPoint x: 231, endPoint y: 350, distance: 25.8
click at [208, 344] on textarea "Requette will advise pick up date week of 9/29. Possible noon Tues with [PERSON…" at bounding box center [577, 354] width 831 height 36
click at [284, 347] on textarea "Requette will advise pick up date week of 9/29. Possible noon Tues with [PERSON…" at bounding box center [577, 354] width 831 height 36
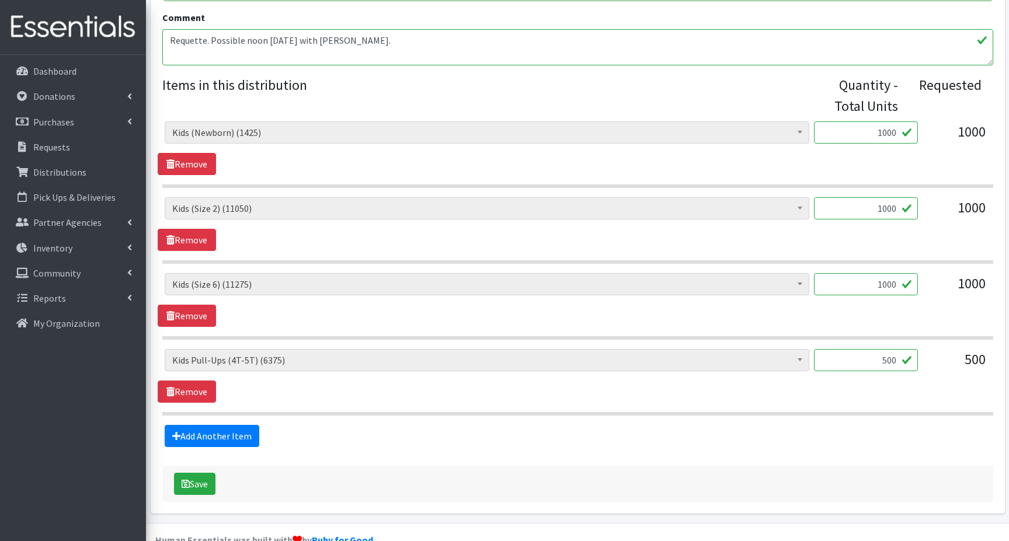
scroll to position [449, 0]
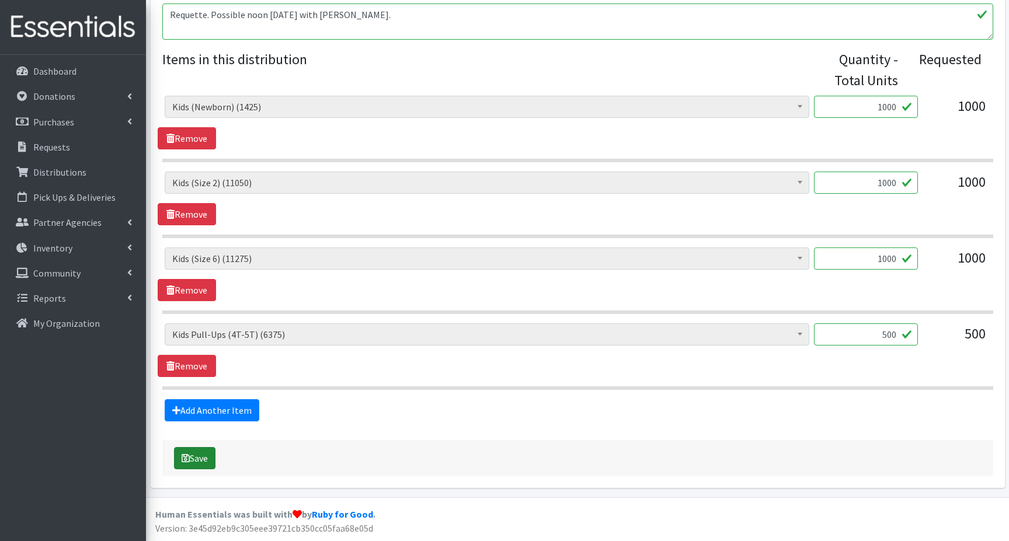
type textarea "Requette. Possible noon [DATE] with [PERSON_NAME]."
click at [190, 455] on button "Save" at bounding box center [194, 458] width 41 height 22
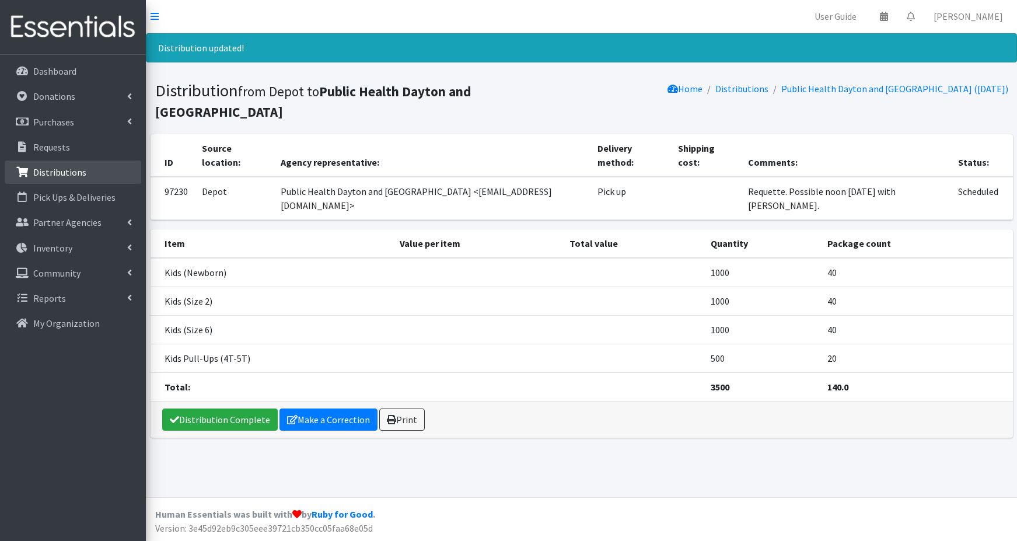
click at [55, 172] on p "Distributions" at bounding box center [59, 172] width 53 height 12
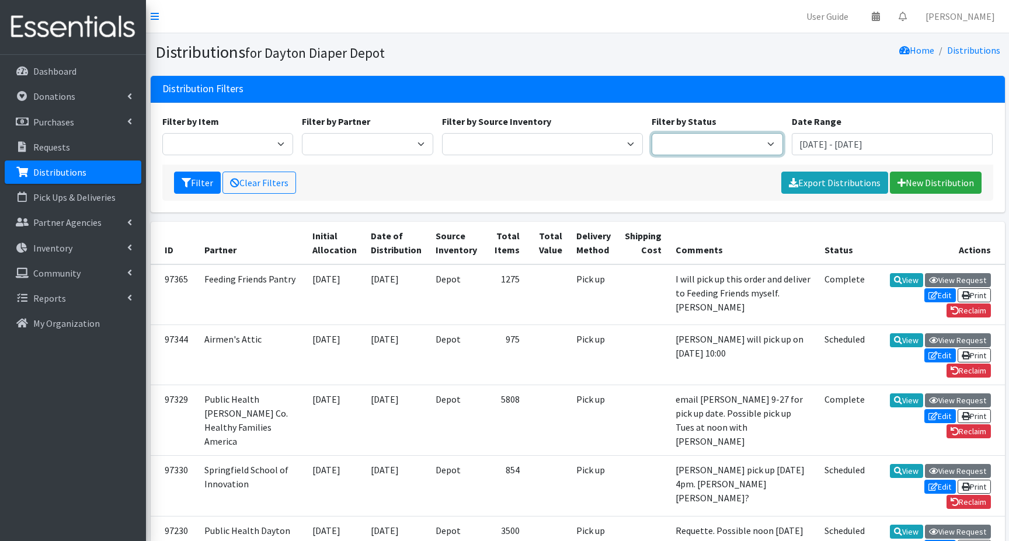
drag, startPoint x: 765, startPoint y: 142, endPoint x: 749, endPoint y: 142, distance: 15.2
click at [765, 140] on select "Scheduled Complete" at bounding box center [716, 144] width 131 height 22
select select "5"
click at [651, 133] on select "Scheduled Complete" at bounding box center [716, 144] width 131 height 22
click at [201, 182] on button "Filter" at bounding box center [197, 183] width 47 height 22
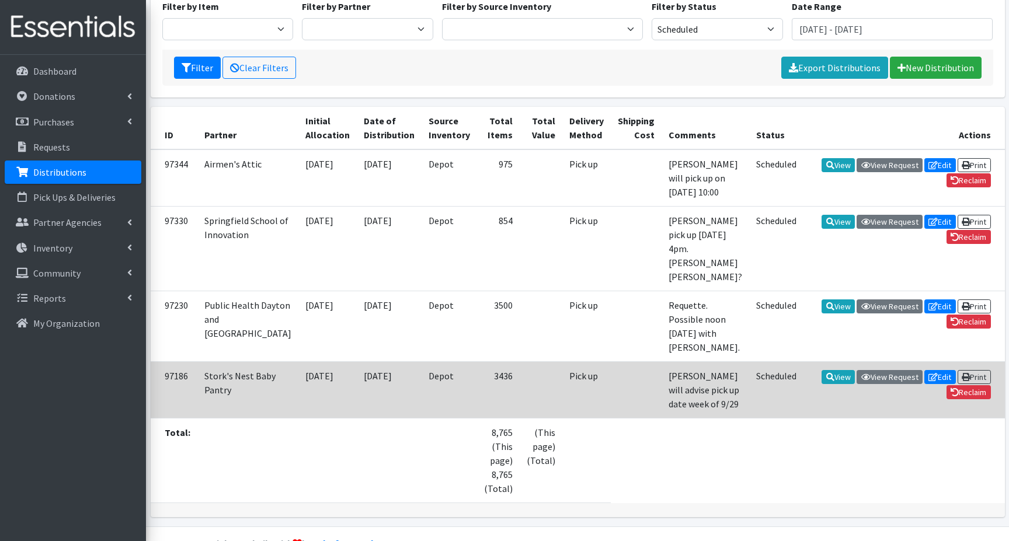
scroll to position [86, 0]
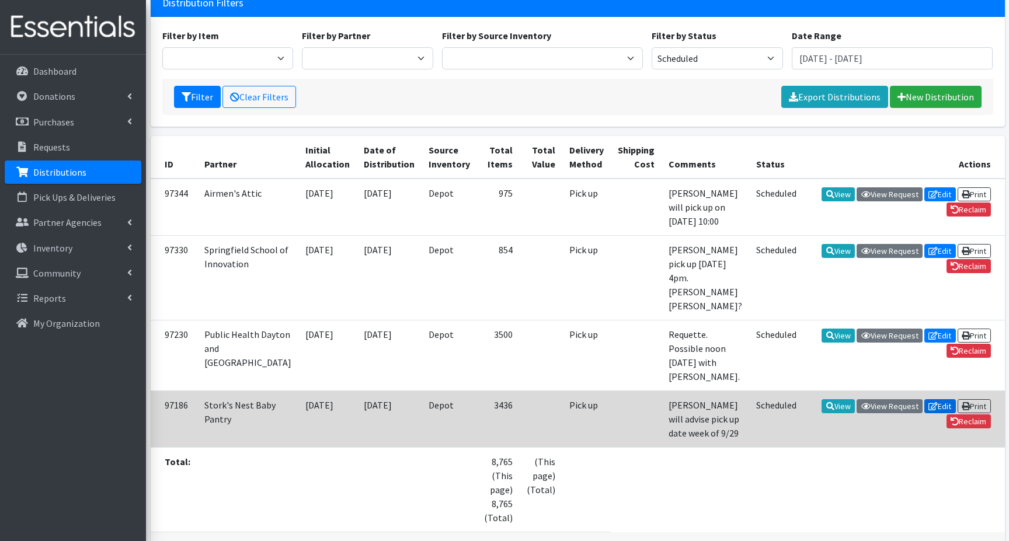
click at [937, 399] on link "Edit" at bounding box center [940, 406] width 32 height 14
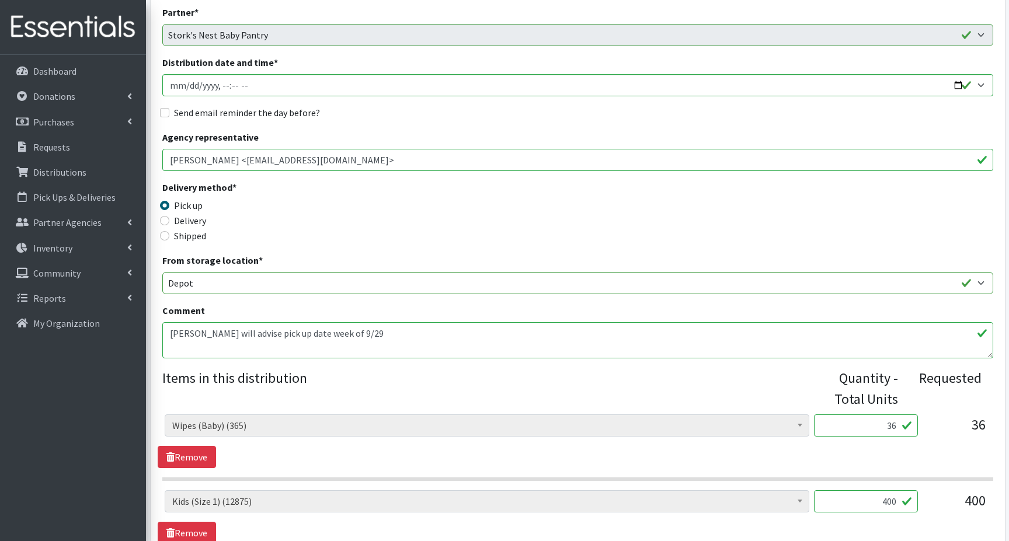
scroll to position [175, 0]
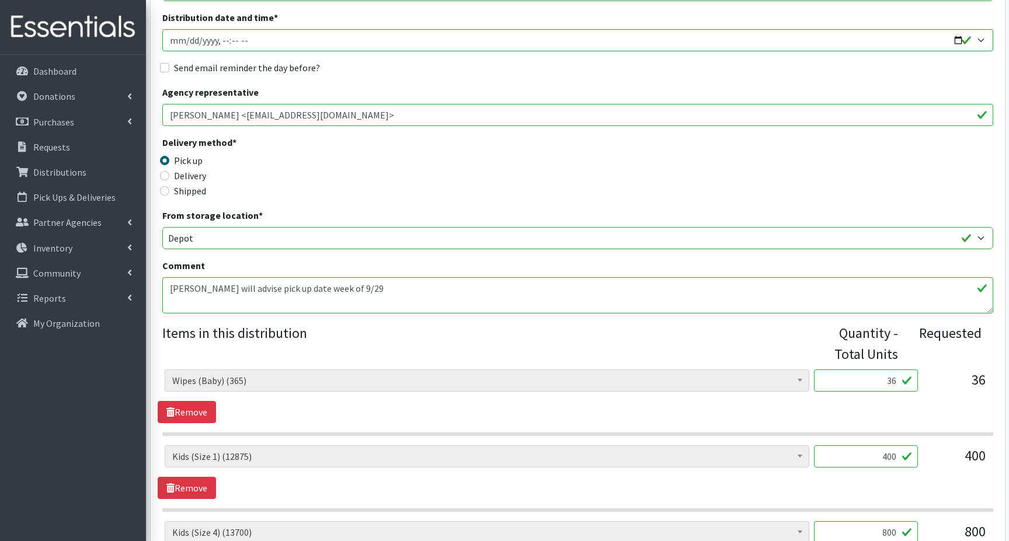
drag, startPoint x: 348, startPoint y: 288, endPoint x: 148, endPoint y: 291, distance: 200.2
click at [148, 291] on div "Partner * 13:13 Airmen's Attic Anchor Ministries Bellbrook Sugarcreek Community…" at bounding box center [577, 506] width 863 height 1135
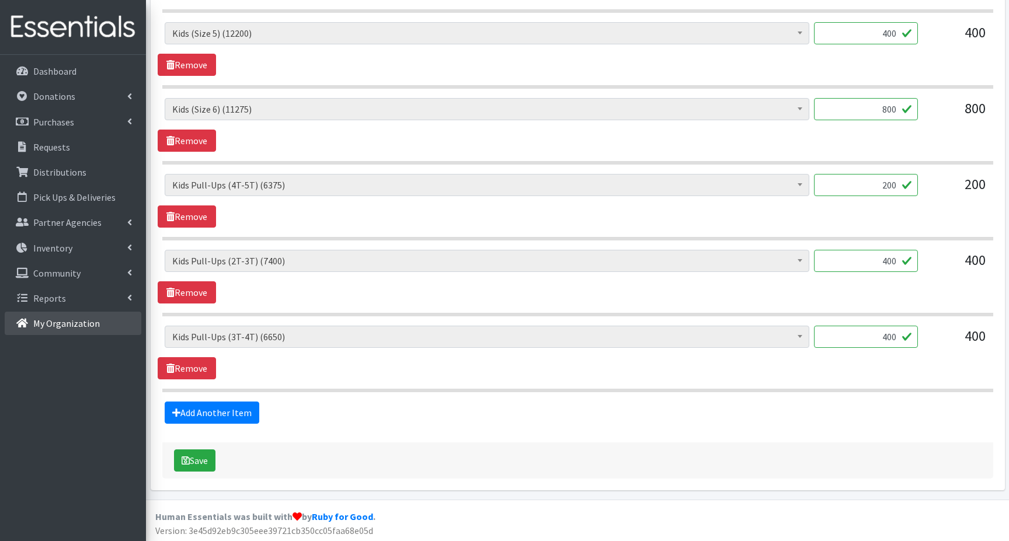
scroll to position [752, 0]
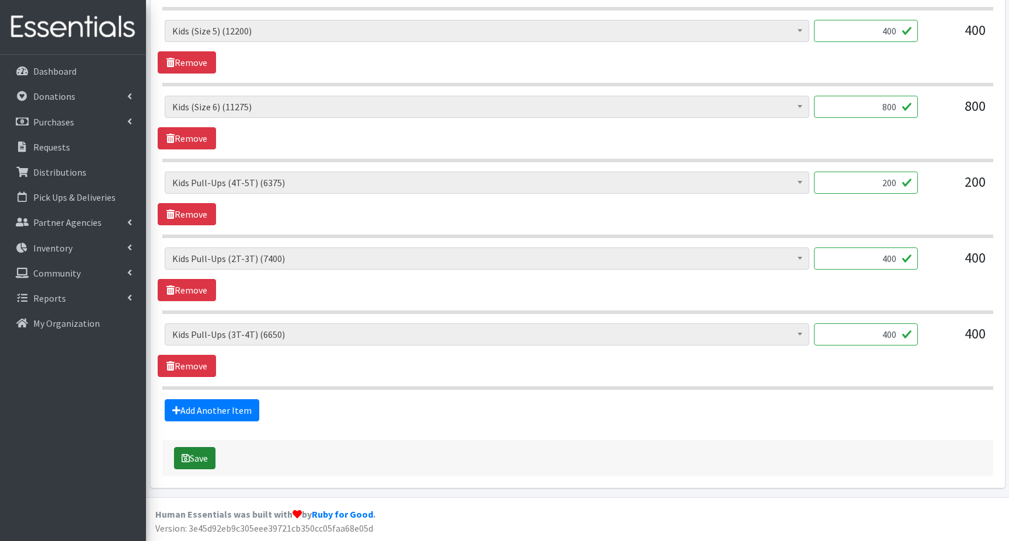
type textarea "Leah - pick up Thurs 10/2 4pm. Mary beth?"
click at [188, 455] on icon "submit" at bounding box center [186, 458] width 8 height 9
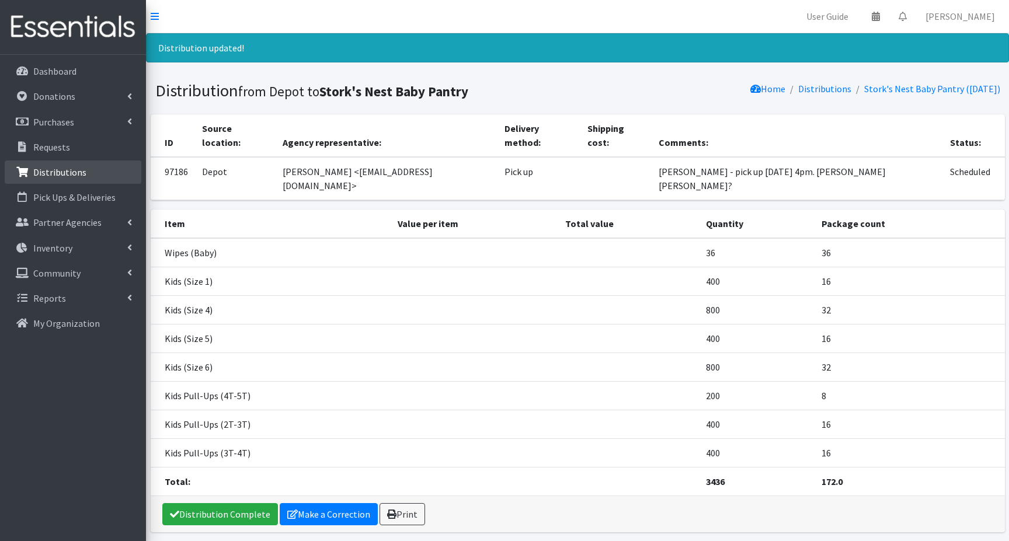
click at [60, 170] on p "Distributions" at bounding box center [59, 172] width 53 height 12
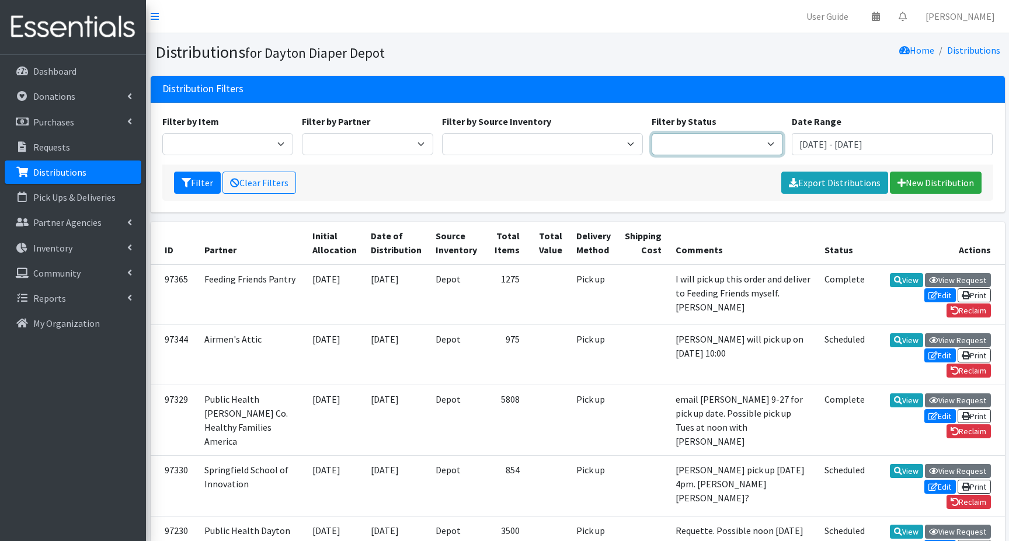
click at [766, 142] on select "Scheduled Complete" at bounding box center [716, 144] width 131 height 22
select select "5"
click at [651, 133] on select "Scheduled Complete" at bounding box center [716, 144] width 131 height 22
click at [191, 184] on button "Filter" at bounding box center [197, 183] width 47 height 22
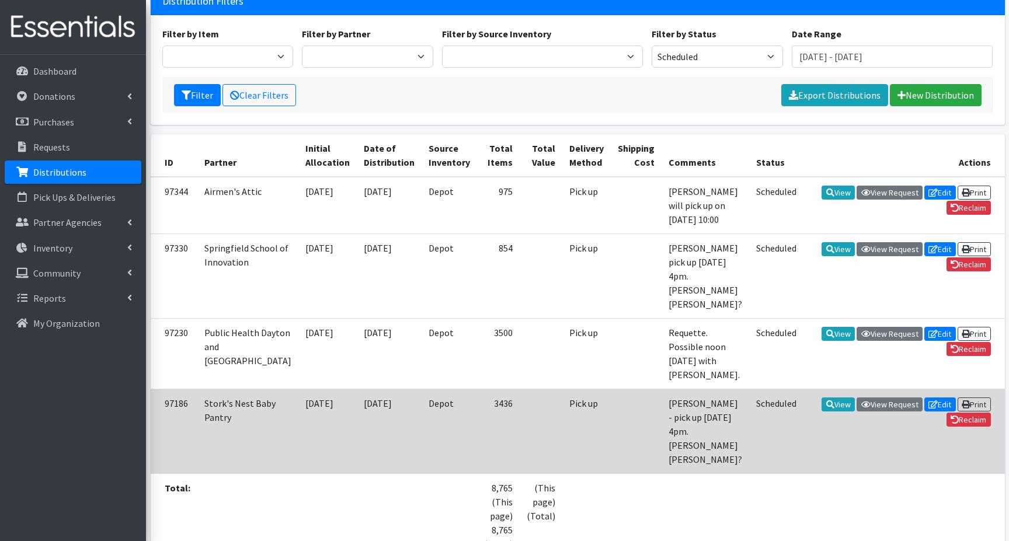
scroll to position [117, 0]
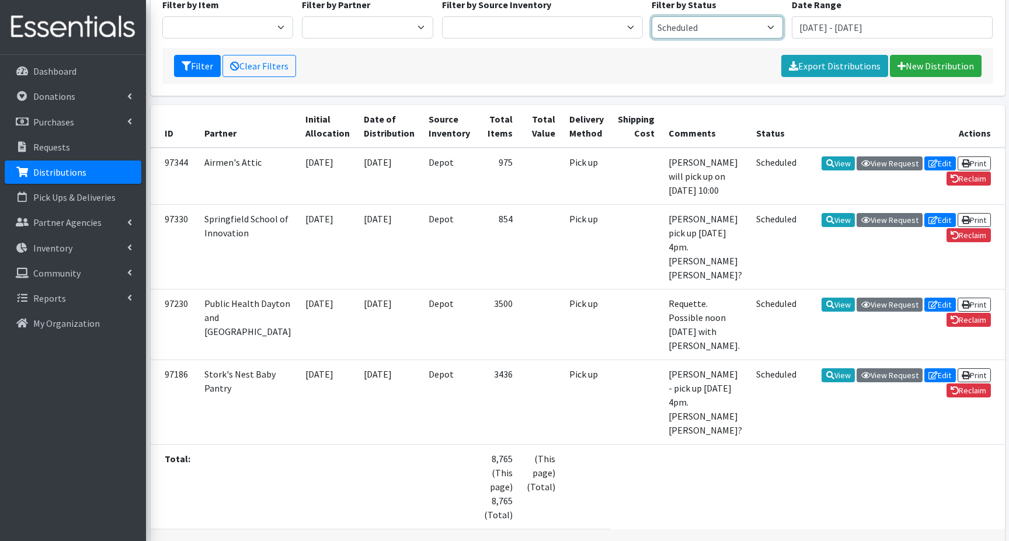
click at [769, 25] on select "Scheduled Complete" at bounding box center [716, 27] width 131 height 22
select select
click at [651, 16] on select "Scheduled Complete" at bounding box center [716, 27] width 131 height 22
click at [198, 64] on button "Filter" at bounding box center [197, 66] width 47 height 22
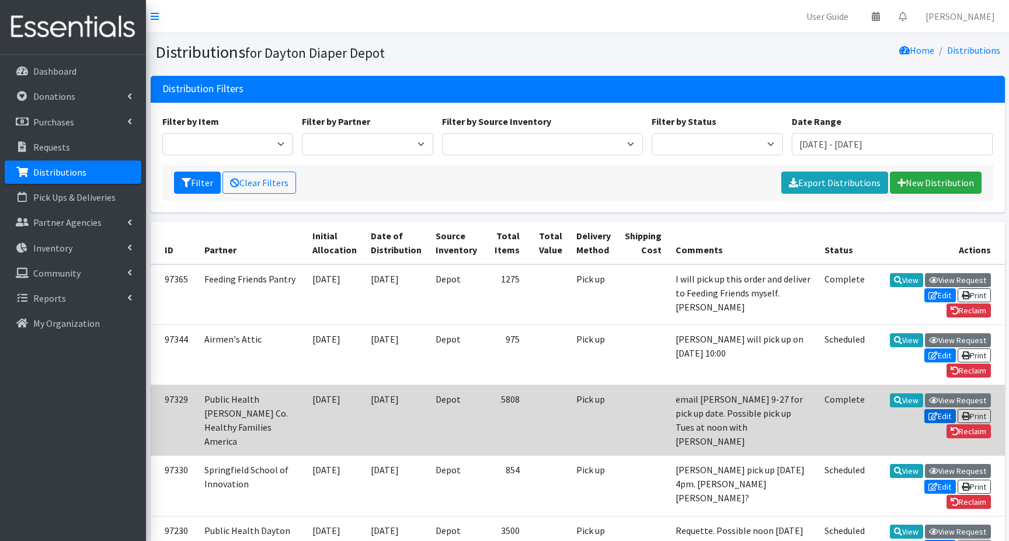
click at [935, 409] on link "Edit" at bounding box center [940, 416] width 32 height 14
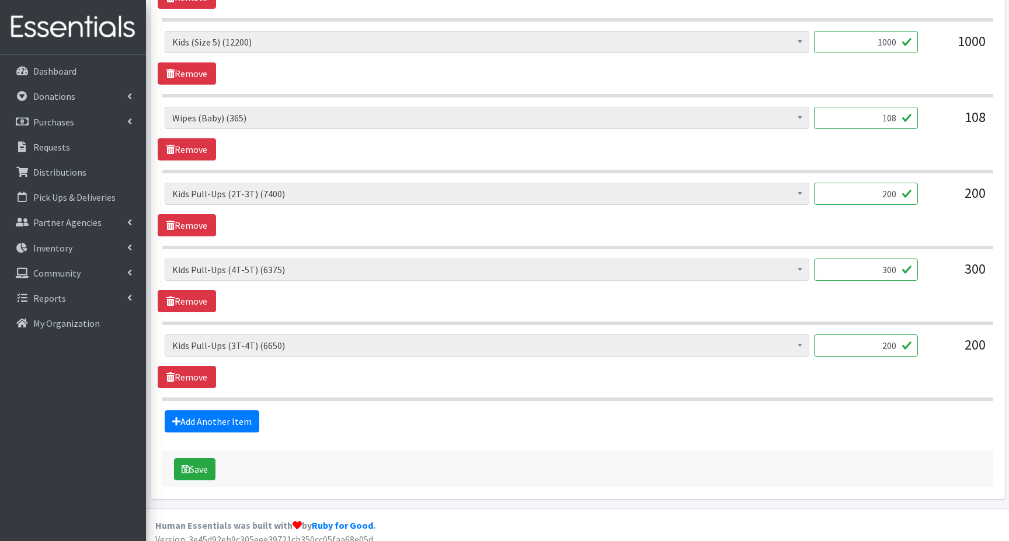
scroll to position [828, 0]
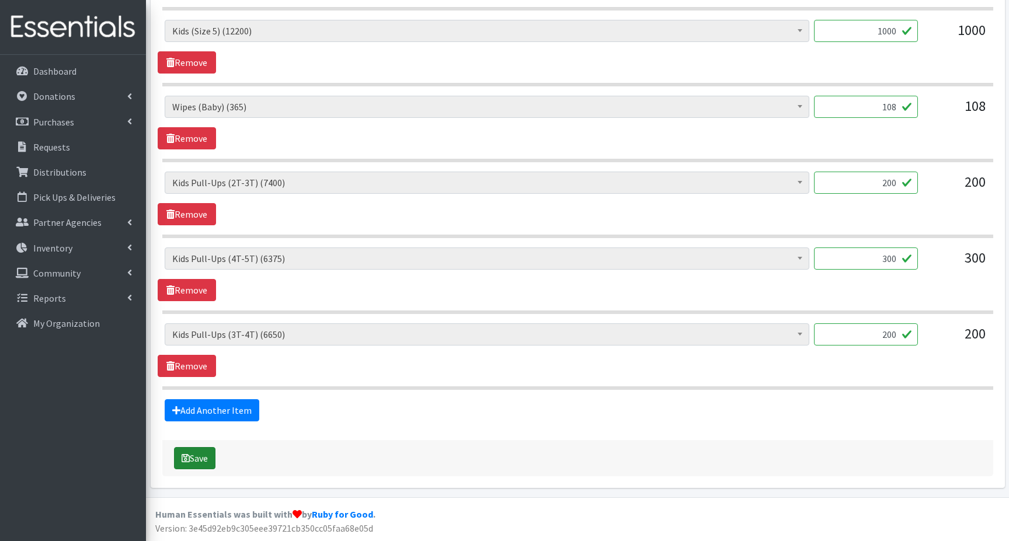
click at [201, 462] on button "Save" at bounding box center [194, 458] width 41 height 22
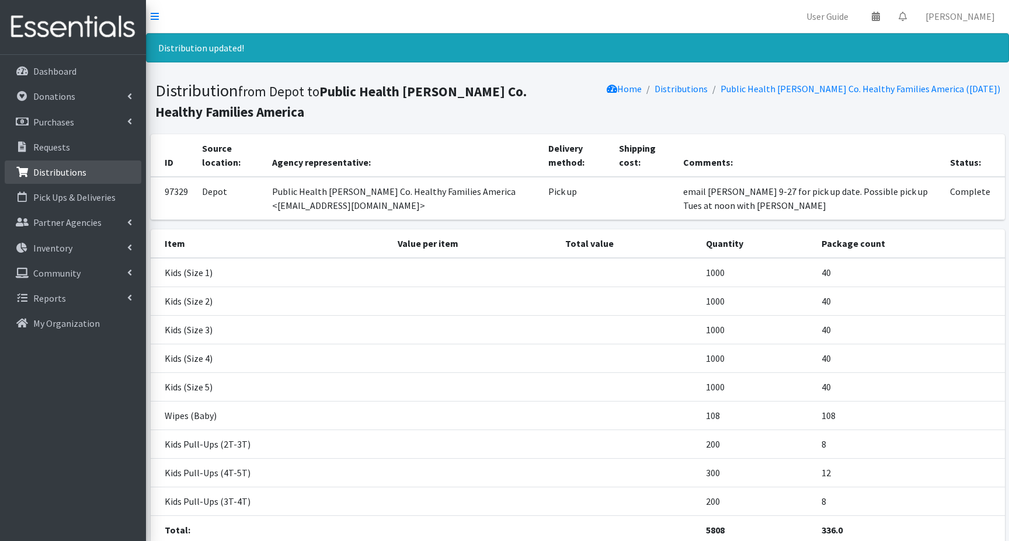
click at [61, 171] on p "Distributions" at bounding box center [59, 172] width 53 height 12
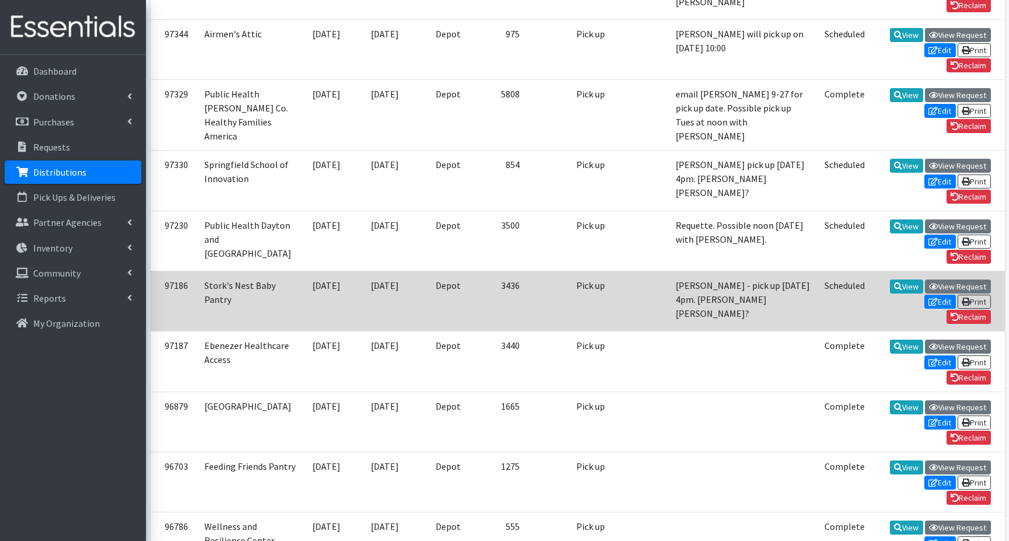
scroll to position [292, 0]
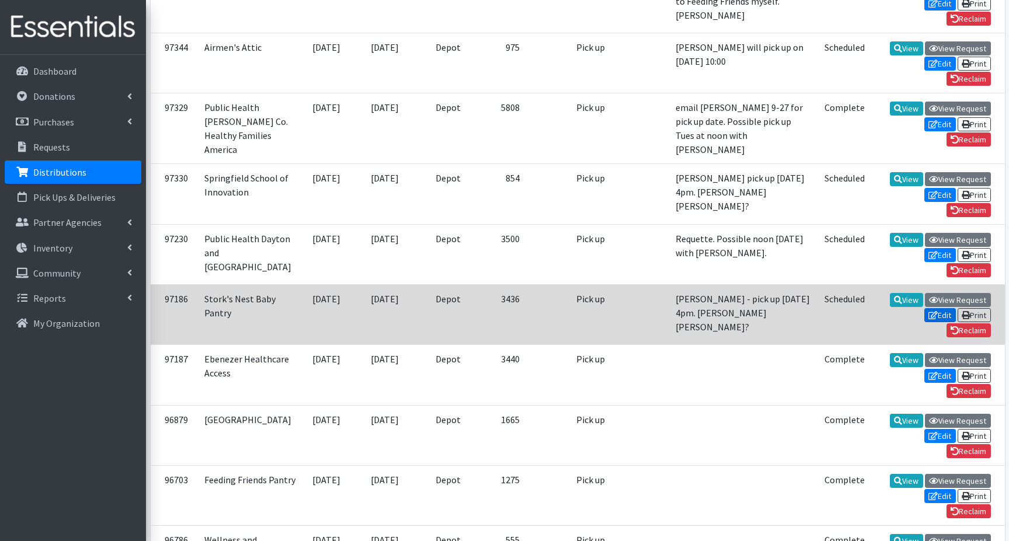
click at [933, 319] on icon at bounding box center [932, 315] width 9 height 8
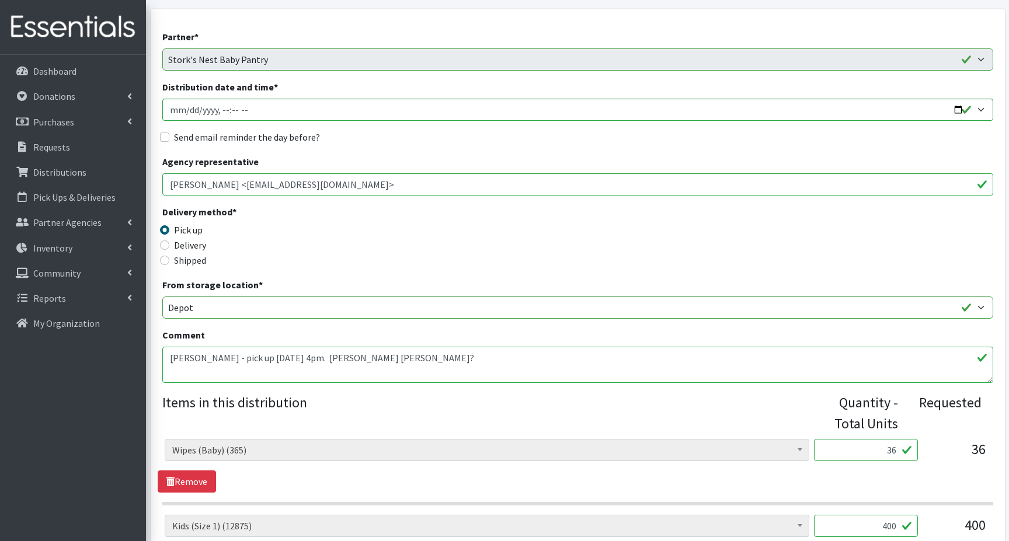
scroll to position [117, 0]
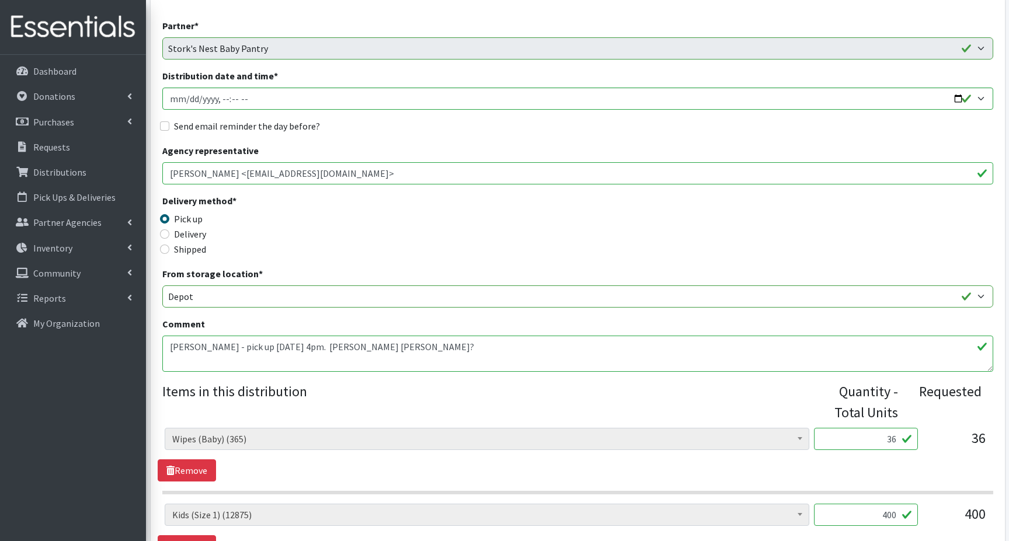
click at [287, 345] on textarea "Leah - pick up Thurs 10/2 4pm. Mary beth?" at bounding box center [577, 354] width 831 height 36
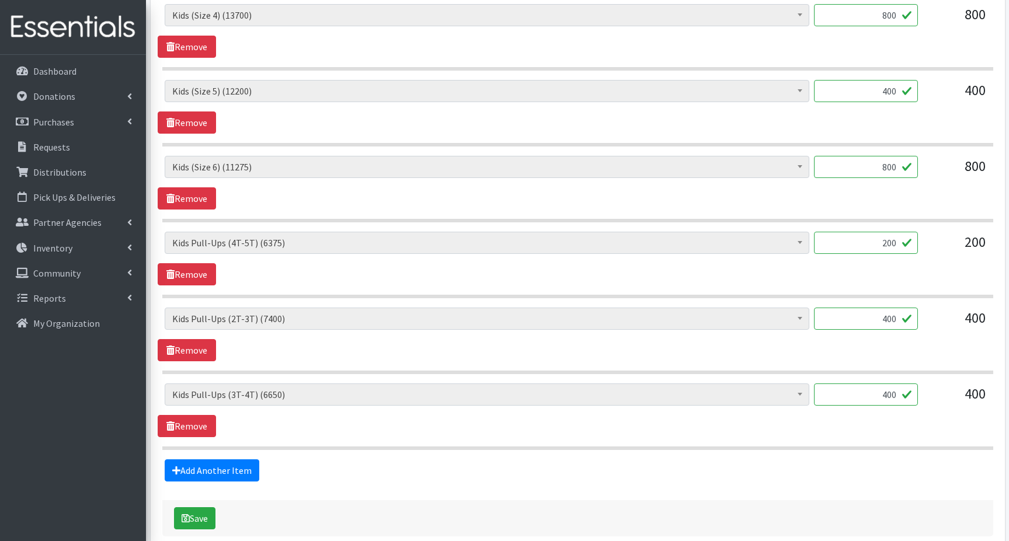
scroll to position [752, 0]
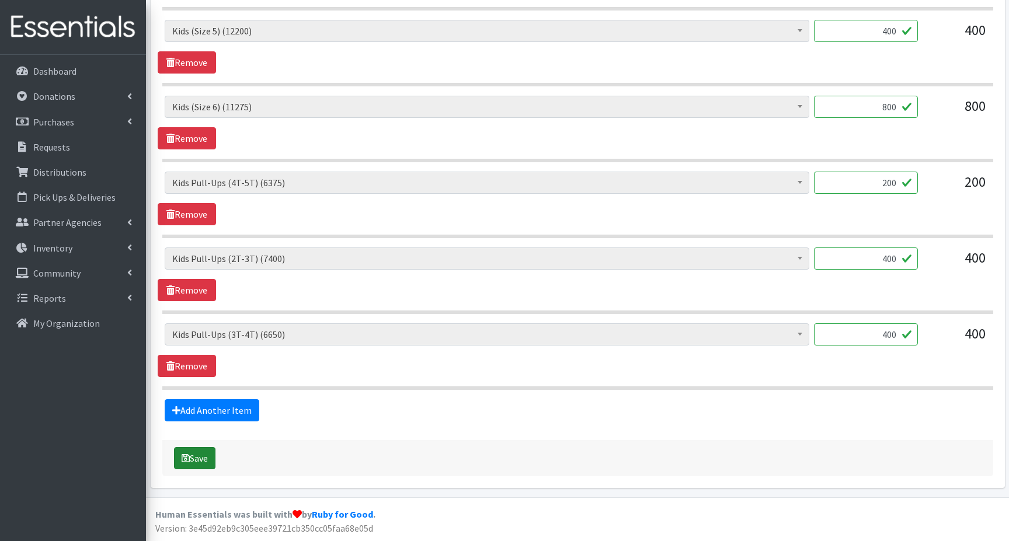
type textarea "[PERSON_NAME] - pick up [DATE] 4pm? [PERSON_NAME] [PERSON_NAME]?"
click at [194, 456] on button "Save" at bounding box center [194, 458] width 41 height 22
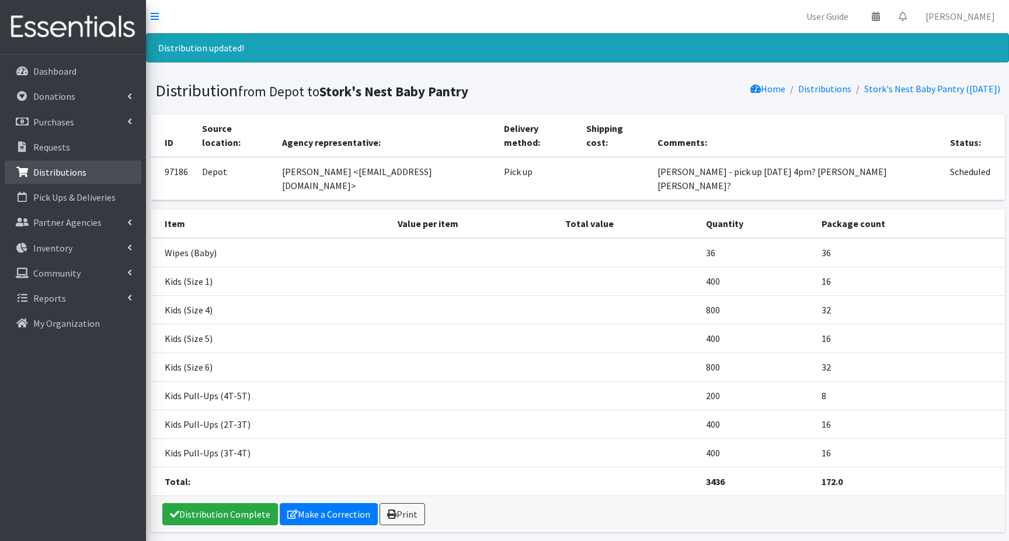
click at [37, 168] on p "Distributions" at bounding box center [59, 172] width 53 height 12
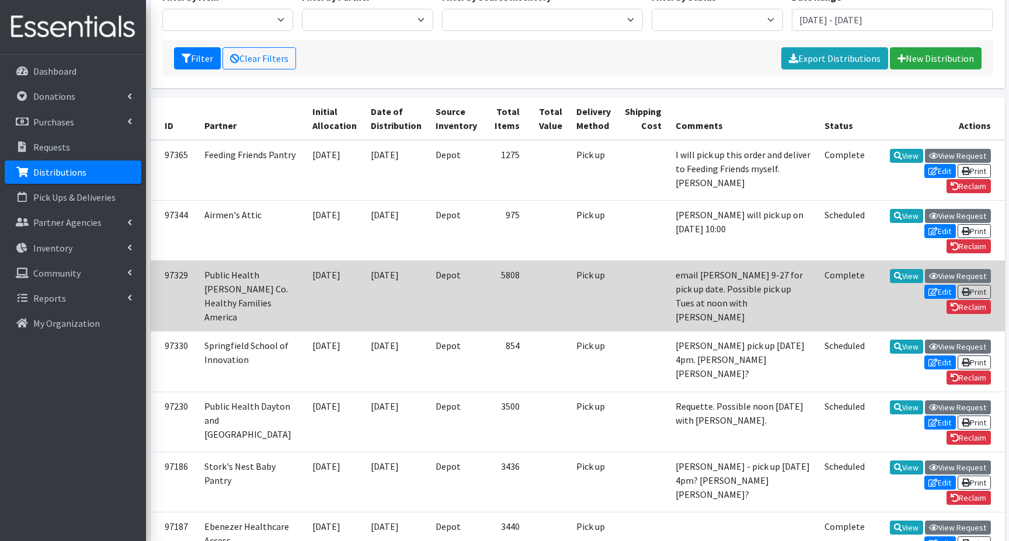
scroll to position [117, 0]
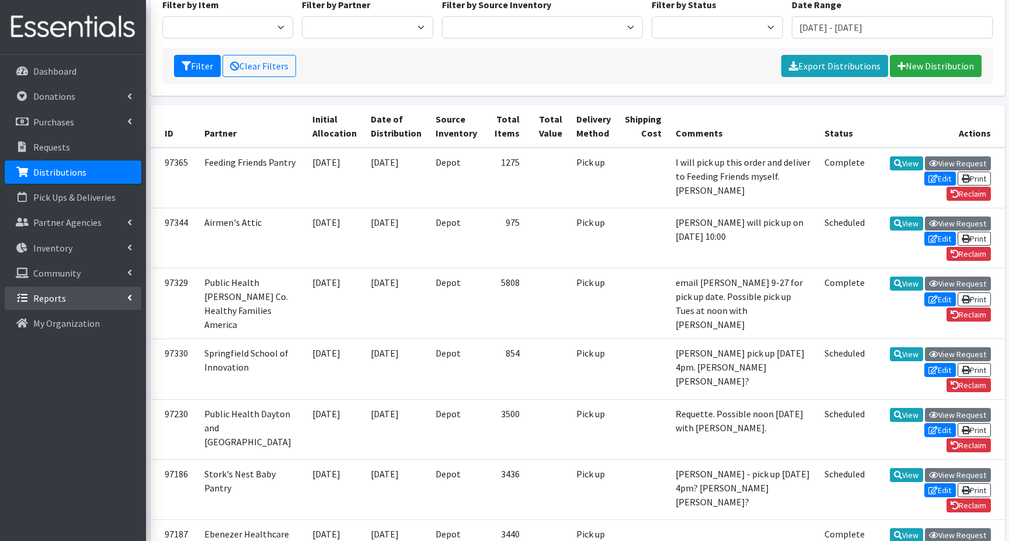
click at [35, 298] on p "Reports" at bounding box center [49, 298] width 33 height 12
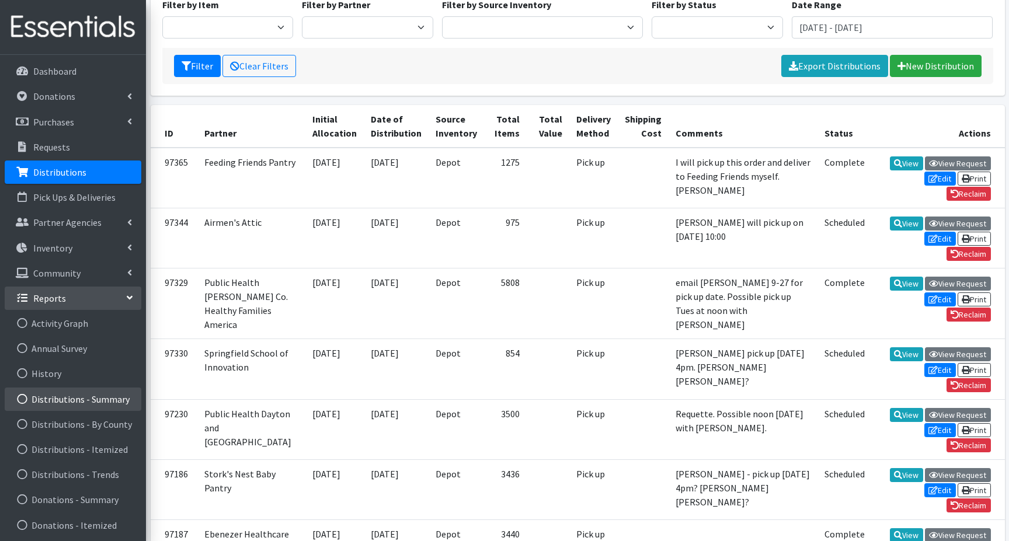
click at [81, 397] on link "Distributions - Summary" at bounding box center [73, 399] width 137 height 23
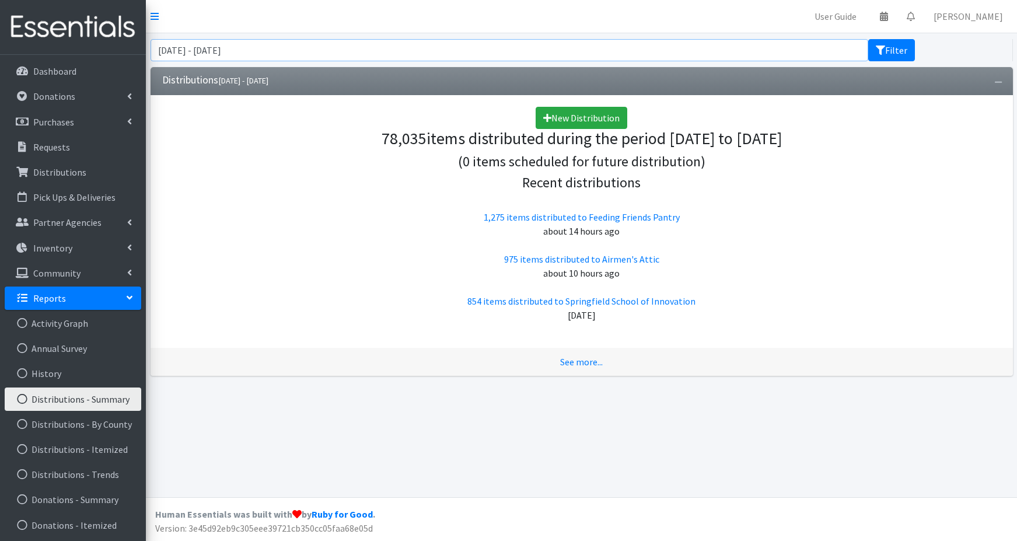
click at [287, 50] on input "[DATE] - [DATE]" at bounding box center [510, 50] width 718 height 22
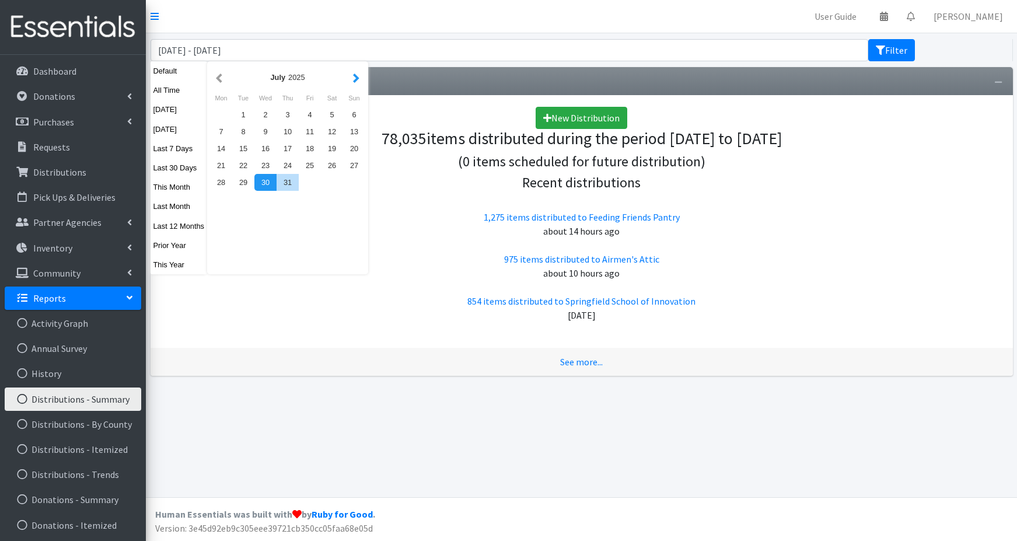
click at [357, 77] on button "button" at bounding box center [356, 77] width 12 height 15
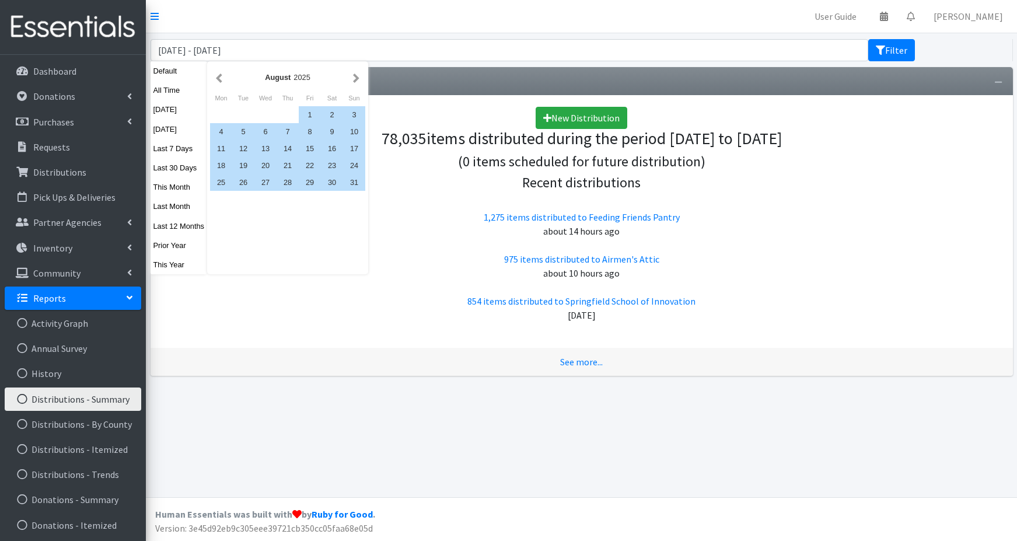
click at [355, 77] on button "button" at bounding box center [356, 77] width 12 height 15
click at [218, 116] on div "1" at bounding box center [221, 114] width 22 height 17
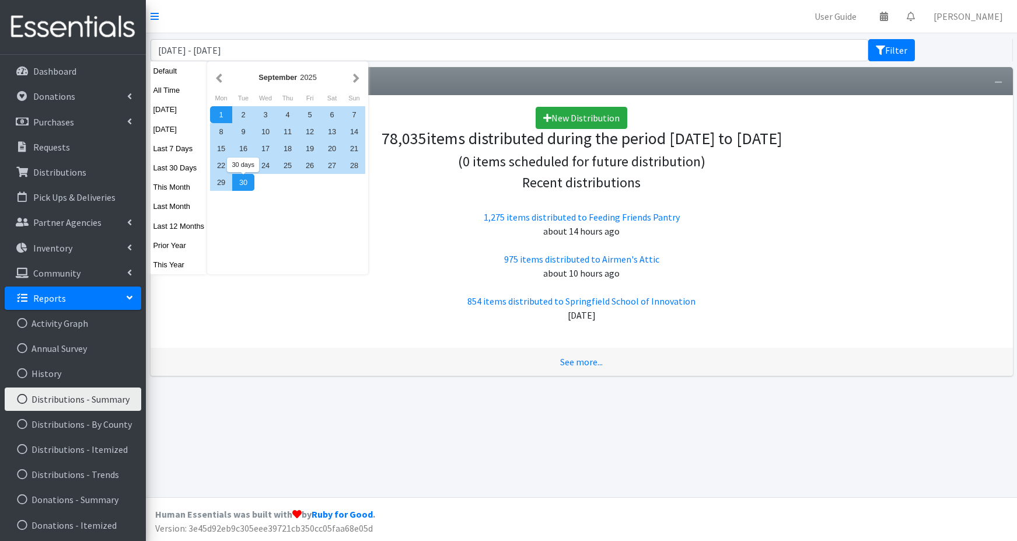
click at [246, 186] on div "30" at bounding box center [243, 182] width 22 height 17
type input "September 1, 2025 - September 30, 2025"
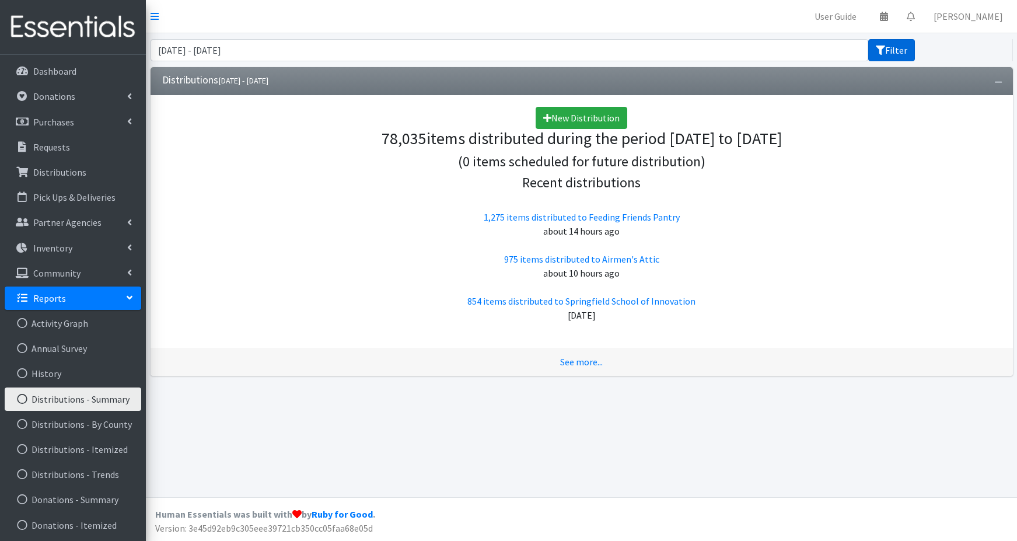
click at [882, 53] on icon "submit" at bounding box center [880, 50] width 9 height 9
